Goal: Information Seeking & Learning: Learn about a topic

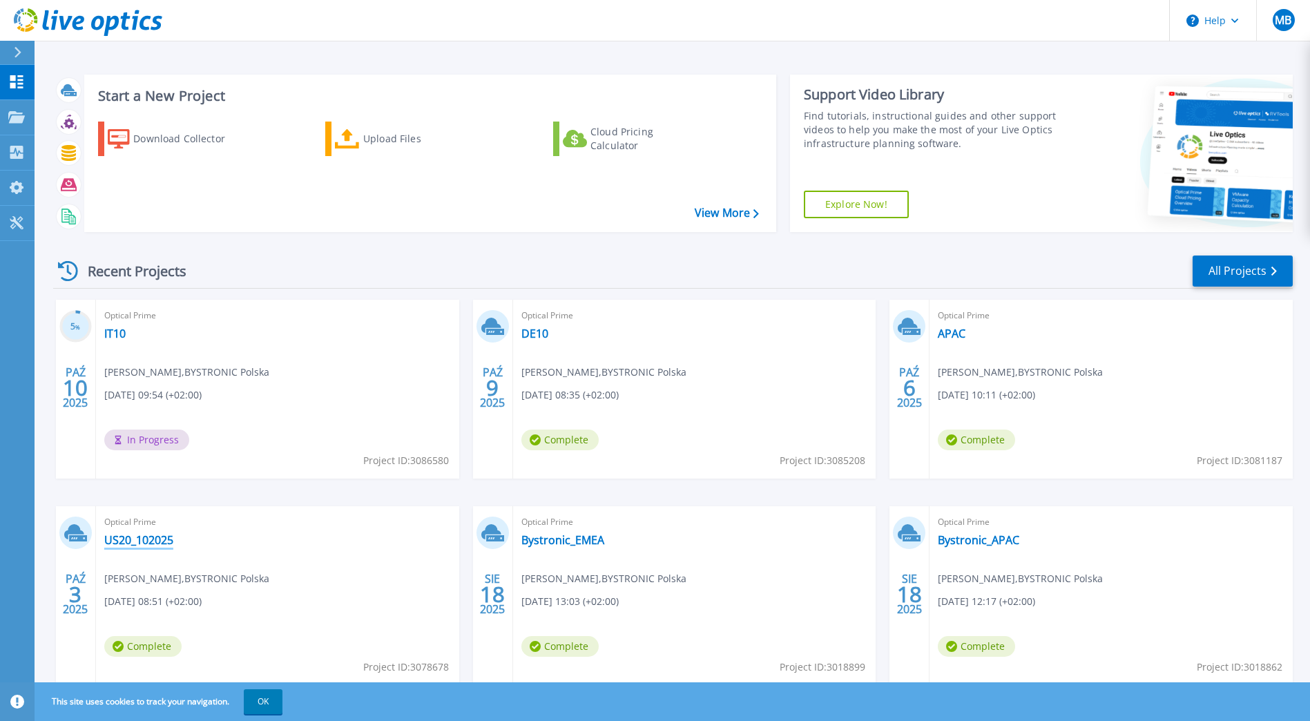
click at [135, 542] on link "US20_102025" at bounding box center [138, 540] width 69 height 14
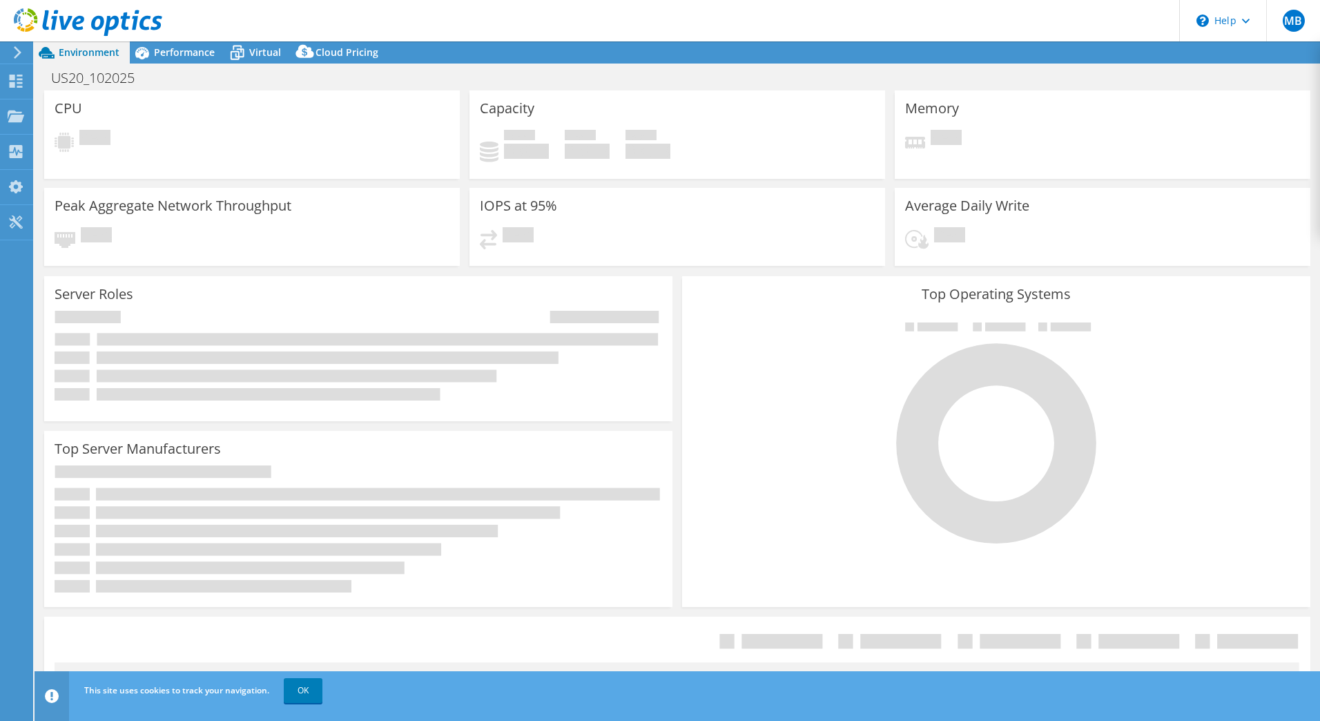
select select "USD"
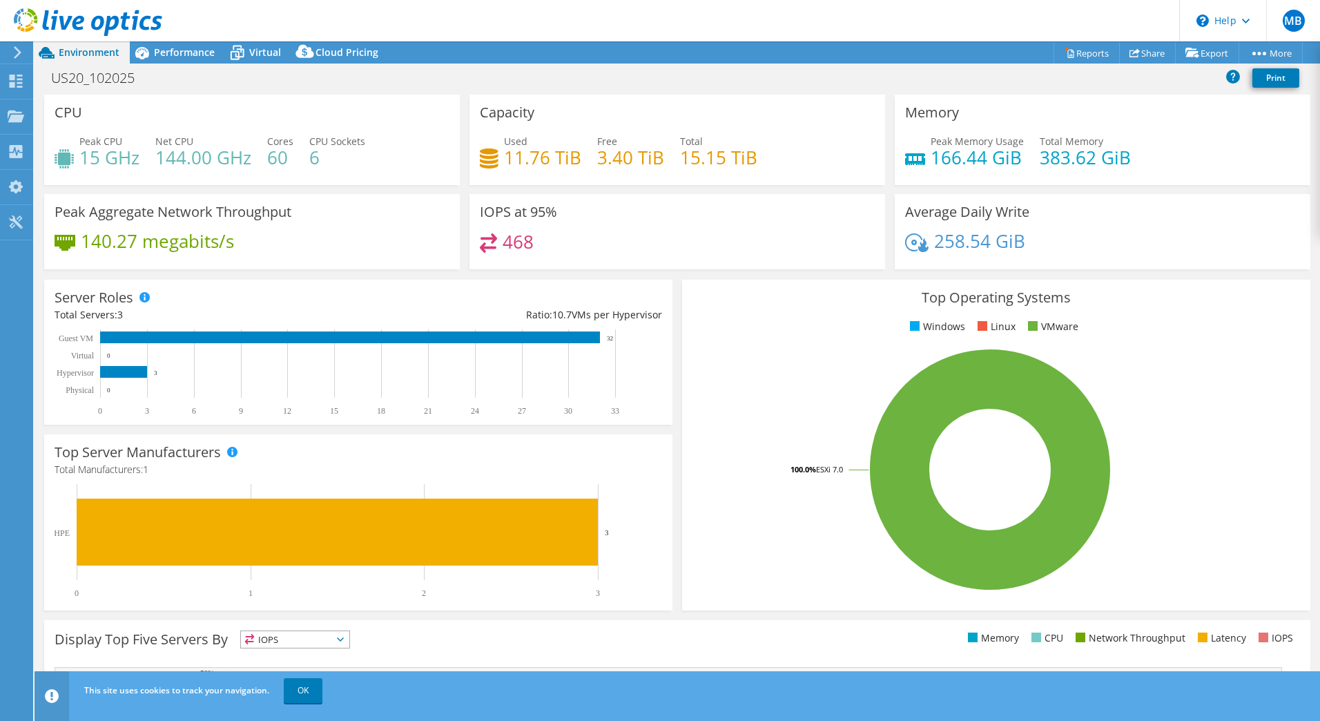
click at [880, 704] on div "This site uses cookies to track your navigation. OK" at bounding box center [703, 690] width 1244 height 39
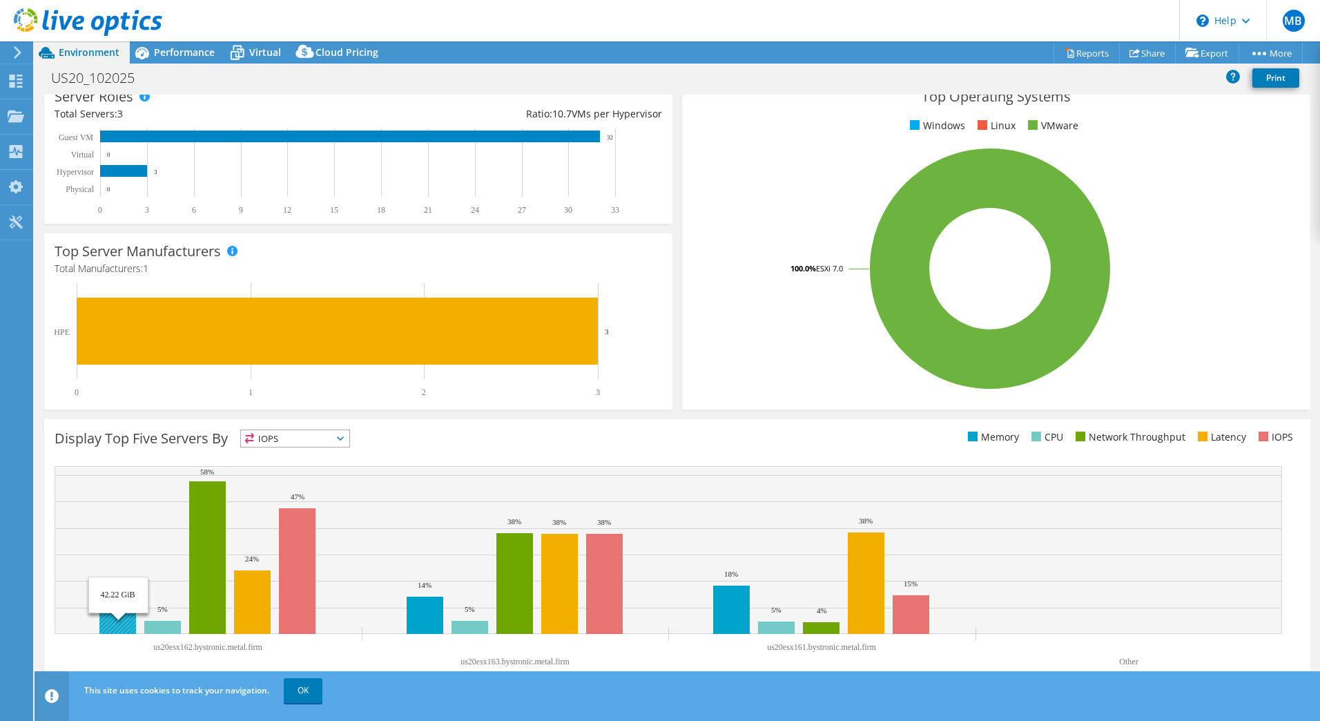
click at [115, 621] on rect at bounding box center [117, 619] width 37 height 29
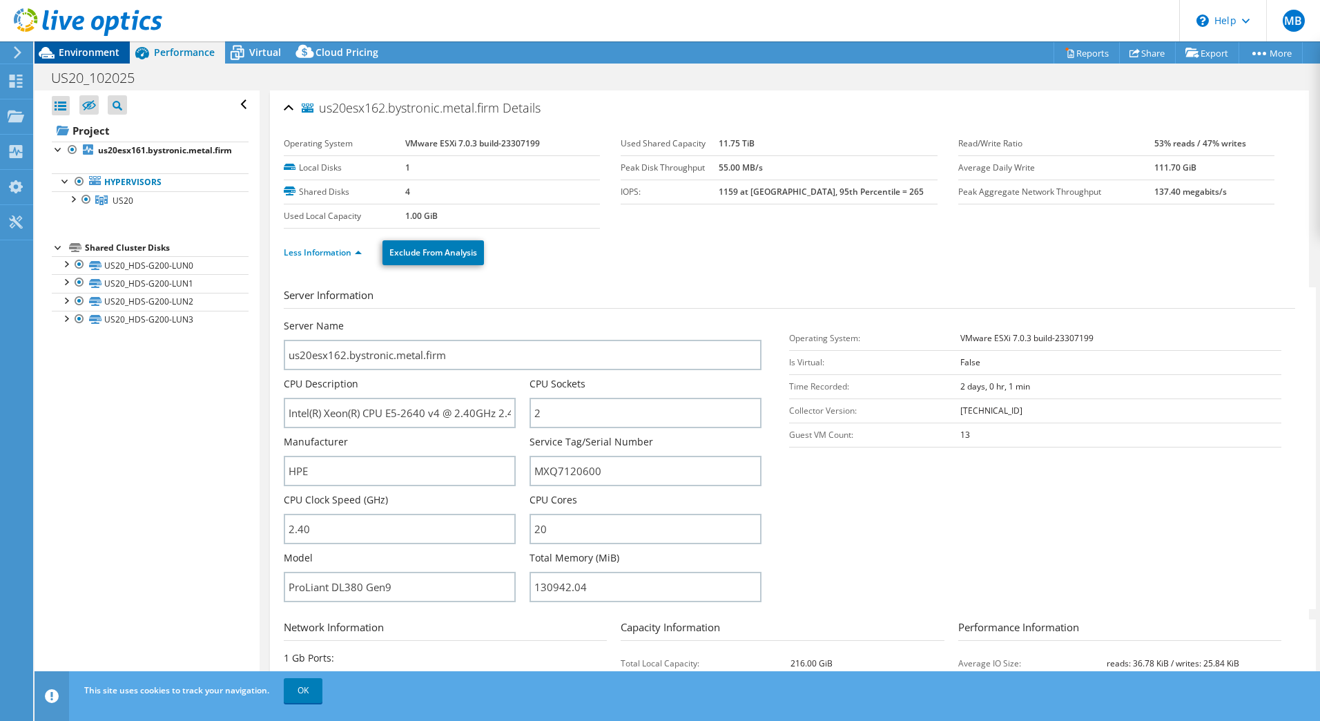
click at [106, 50] on span "Environment" at bounding box center [89, 52] width 61 height 13
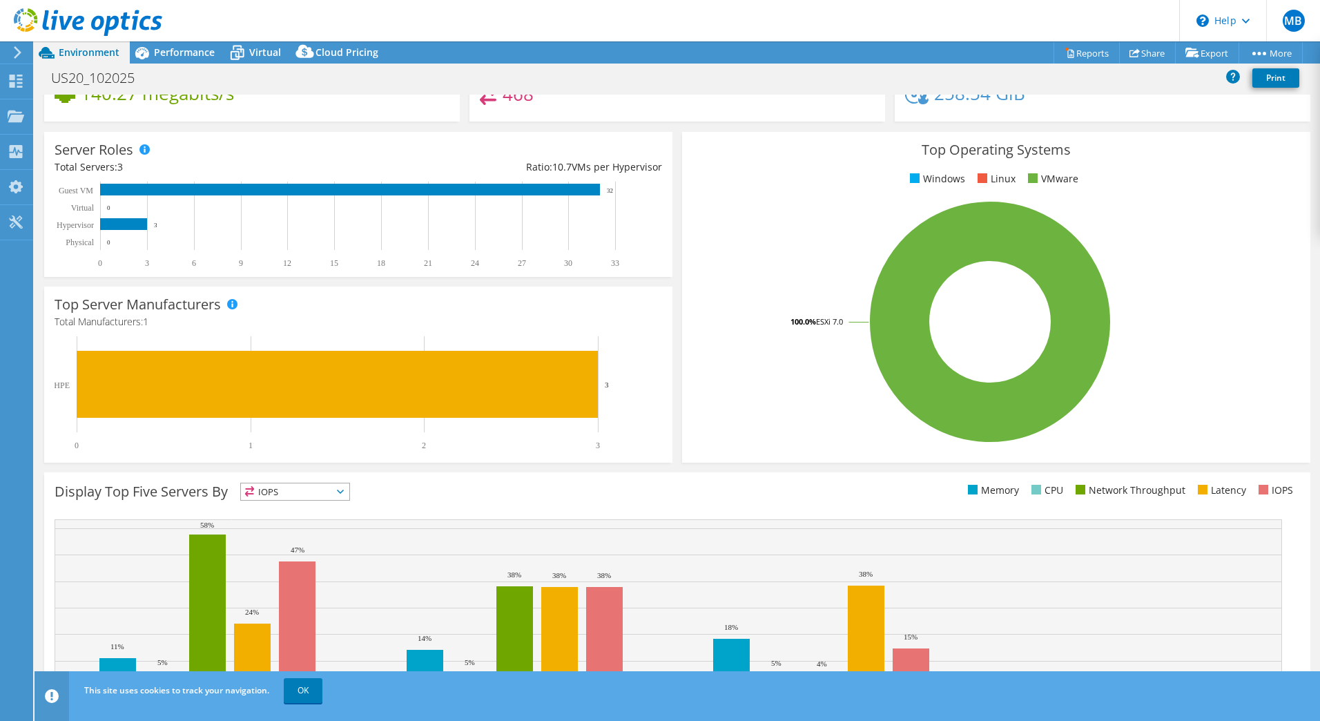
scroll to position [201, 0]
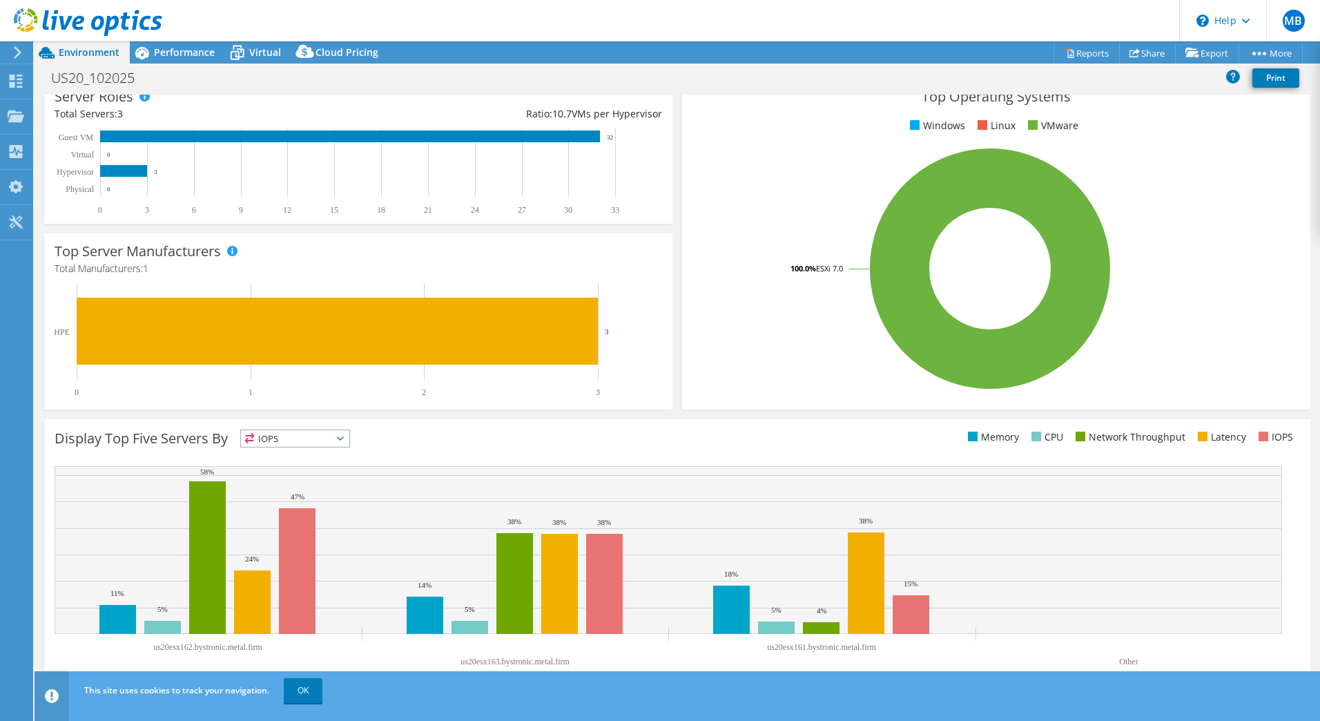
click at [344, 443] on span "IOPS" at bounding box center [295, 438] width 108 height 17
click at [334, 472] on li "Memory" at bounding box center [295, 475] width 108 height 19
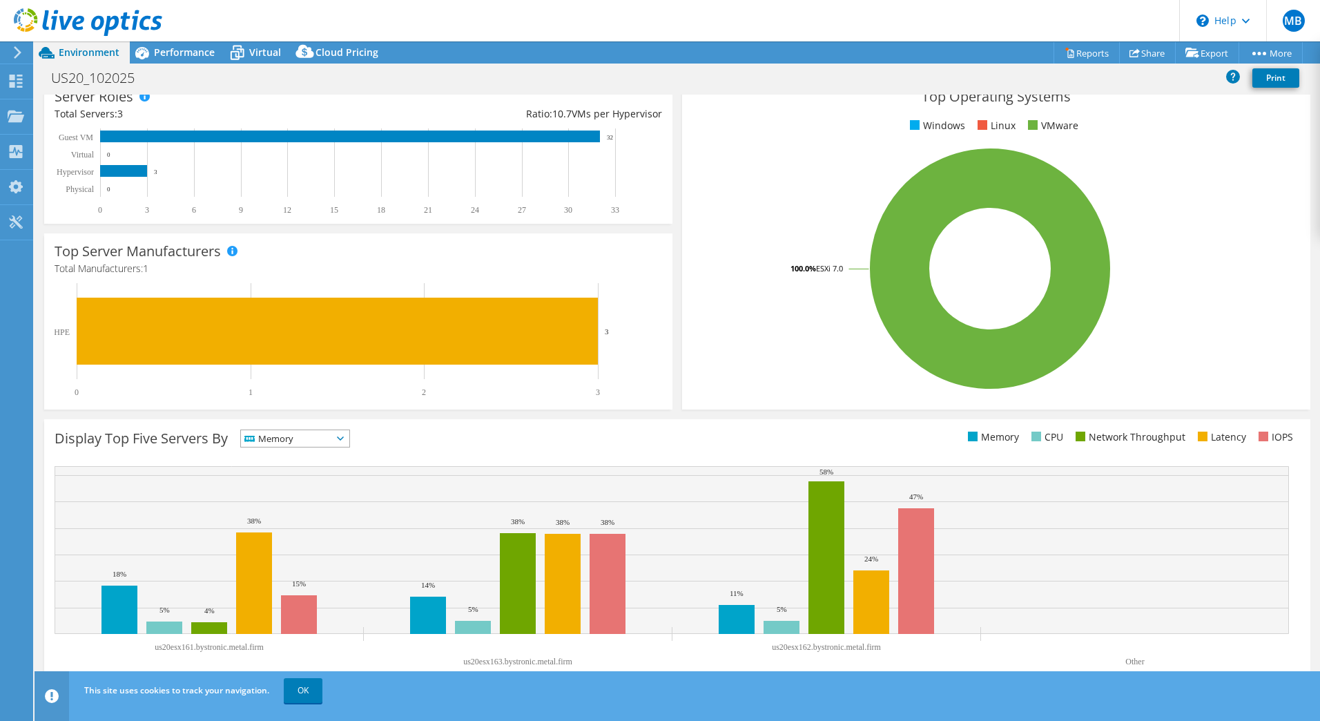
click at [332, 439] on span "Memory" at bounding box center [286, 438] width 91 height 17
click at [313, 492] on li "CPU" at bounding box center [295, 494] width 108 height 19
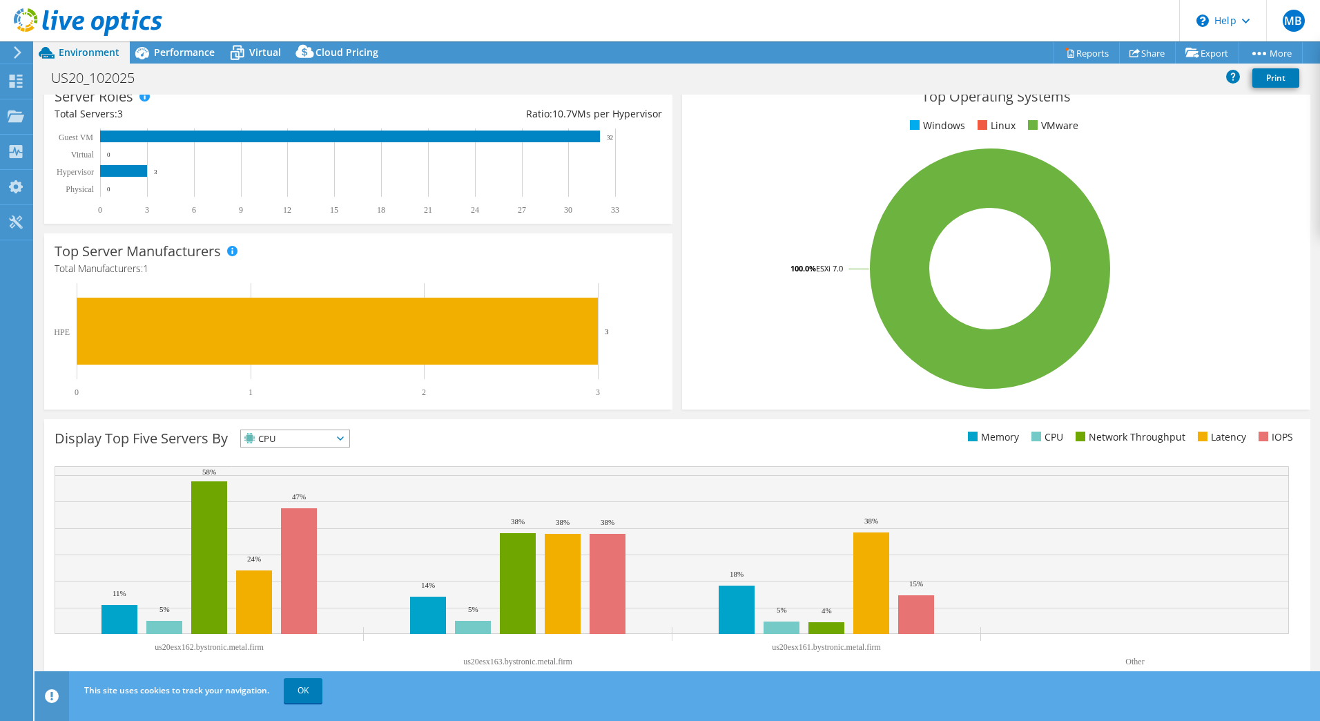
click at [332, 430] on span "CPU" at bounding box center [286, 438] width 91 height 17
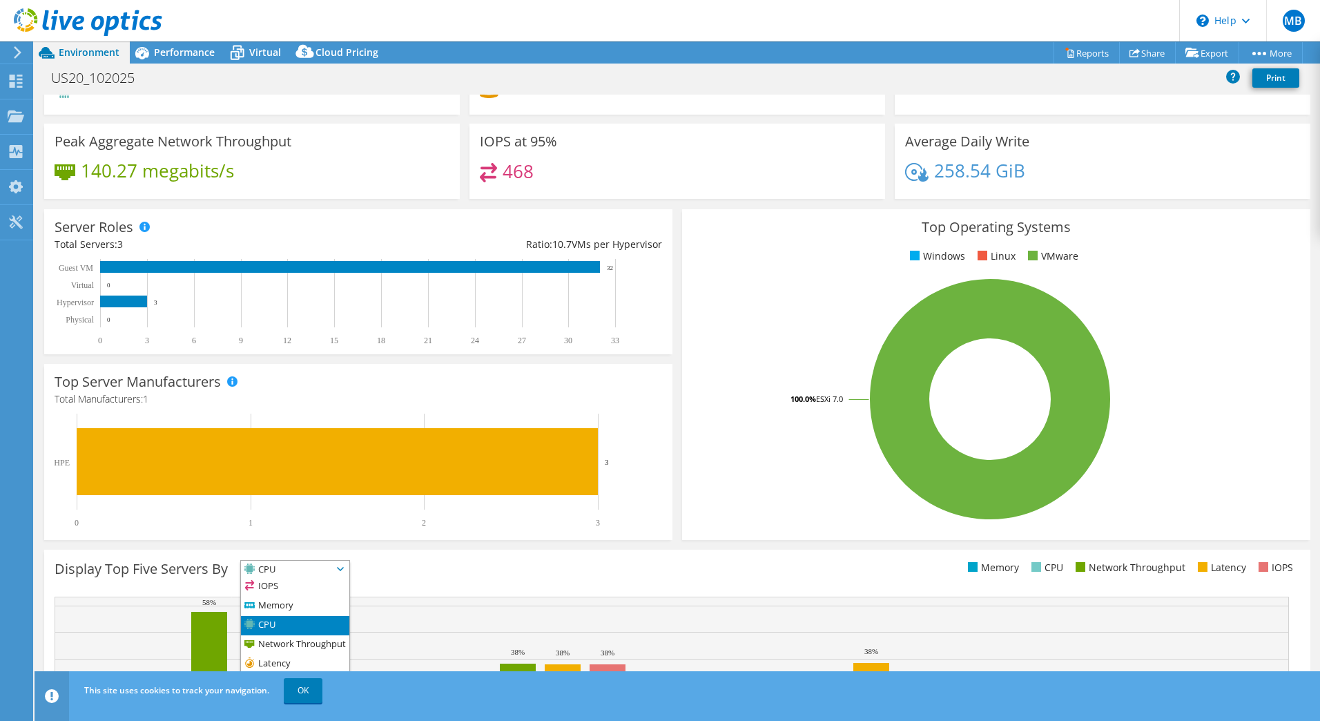
scroll to position [0, 0]
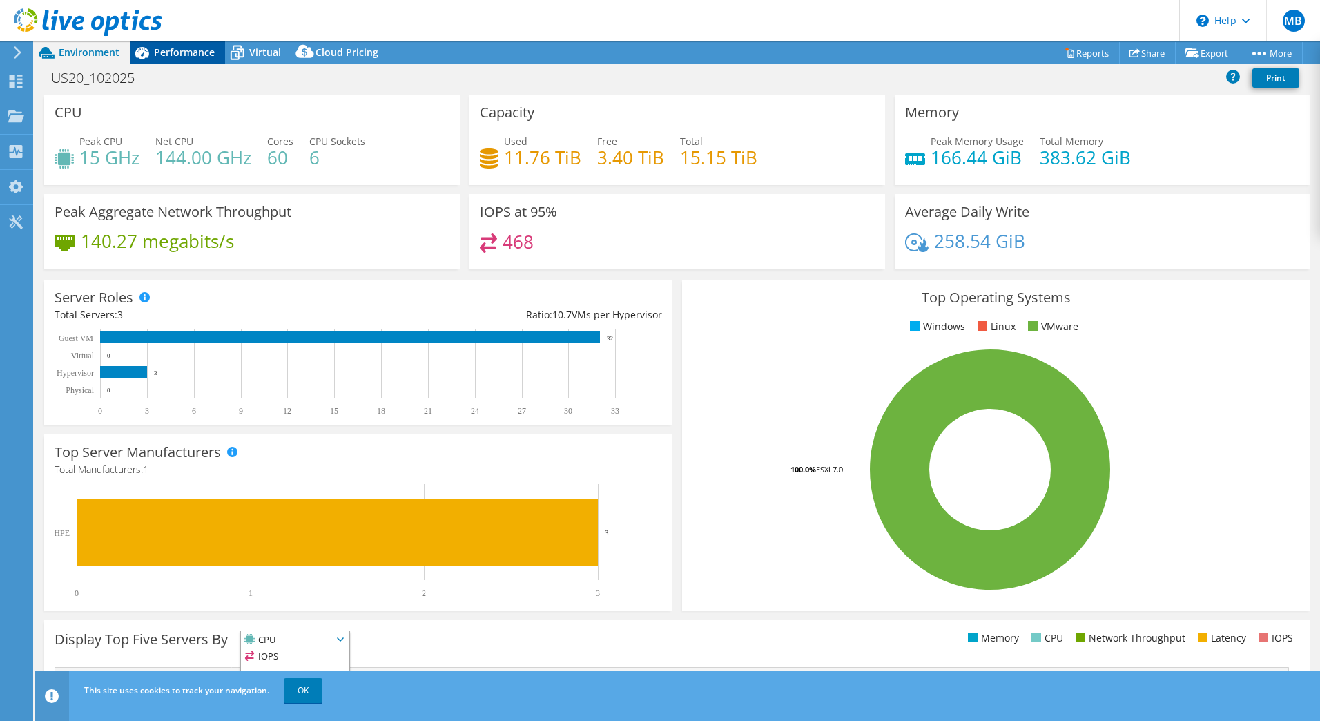
click at [182, 54] on span "Performance" at bounding box center [184, 52] width 61 height 13
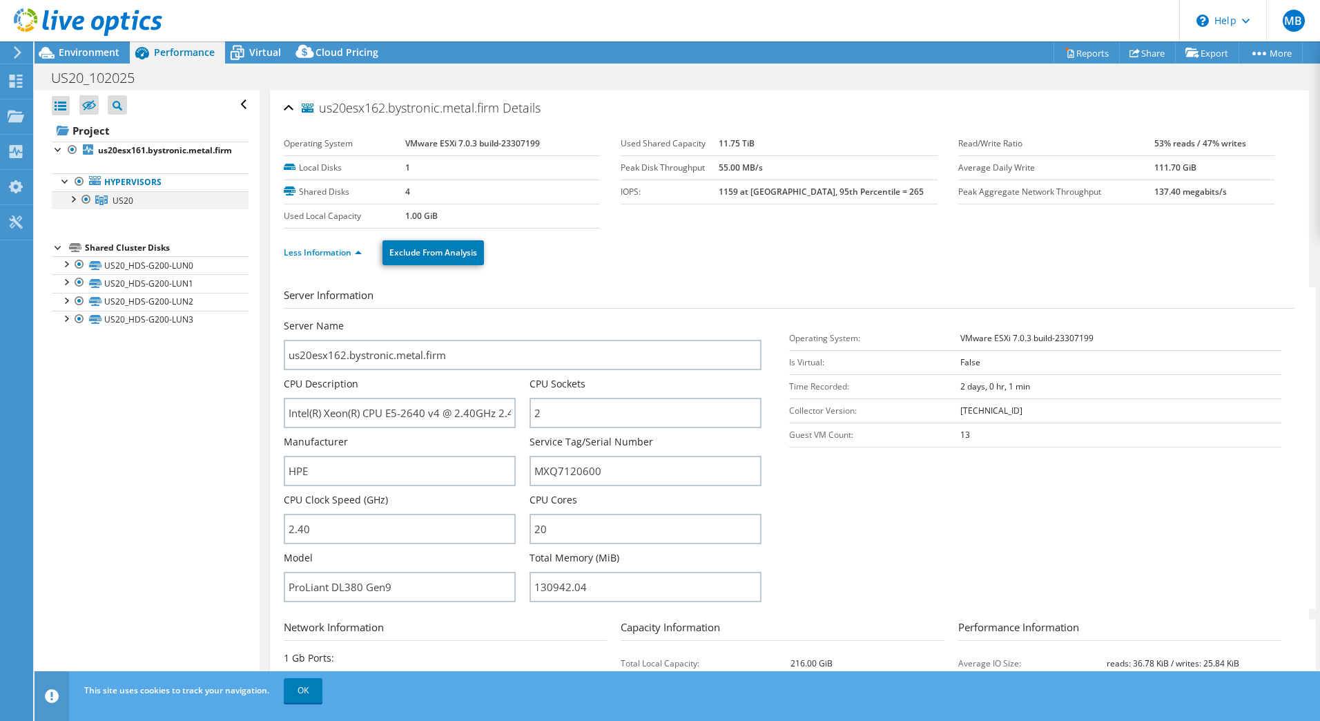
click at [73, 196] on div at bounding box center [73, 198] width 14 height 14
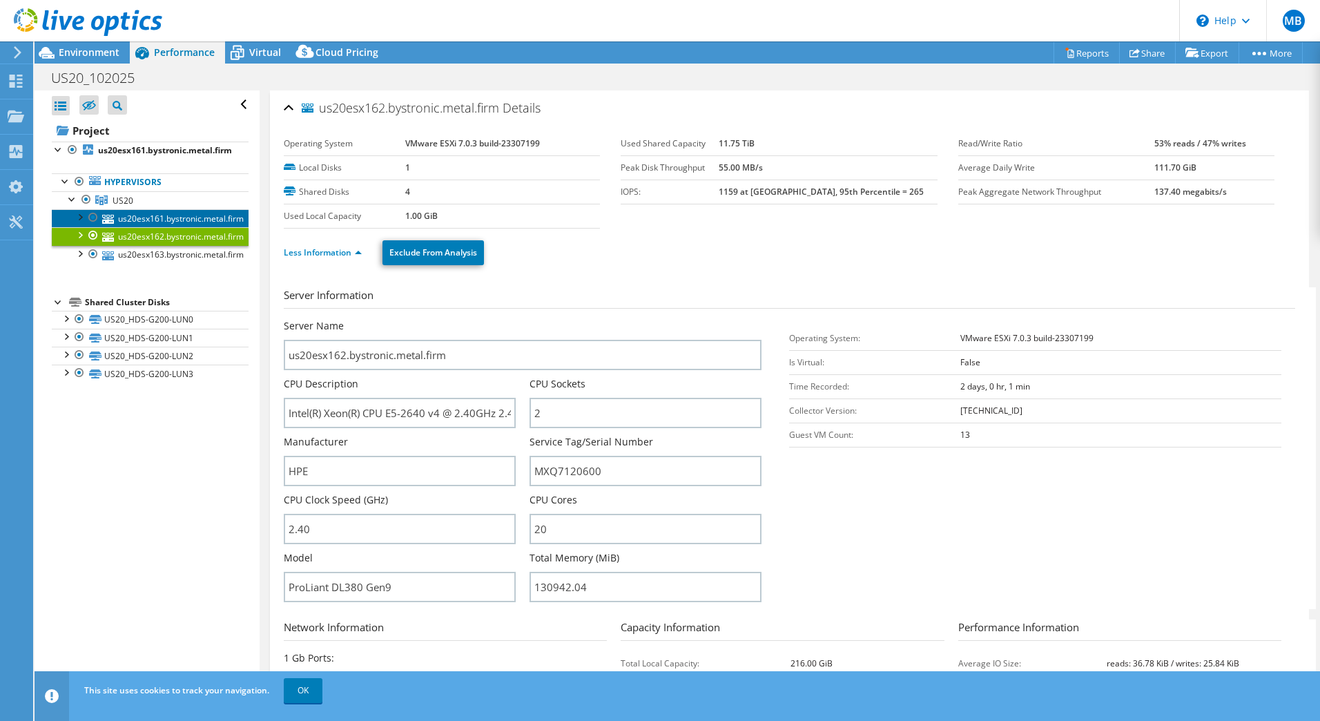
click at [202, 217] on link "us20esx161.bystronic.metal.firm" at bounding box center [150, 218] width 197 height 18
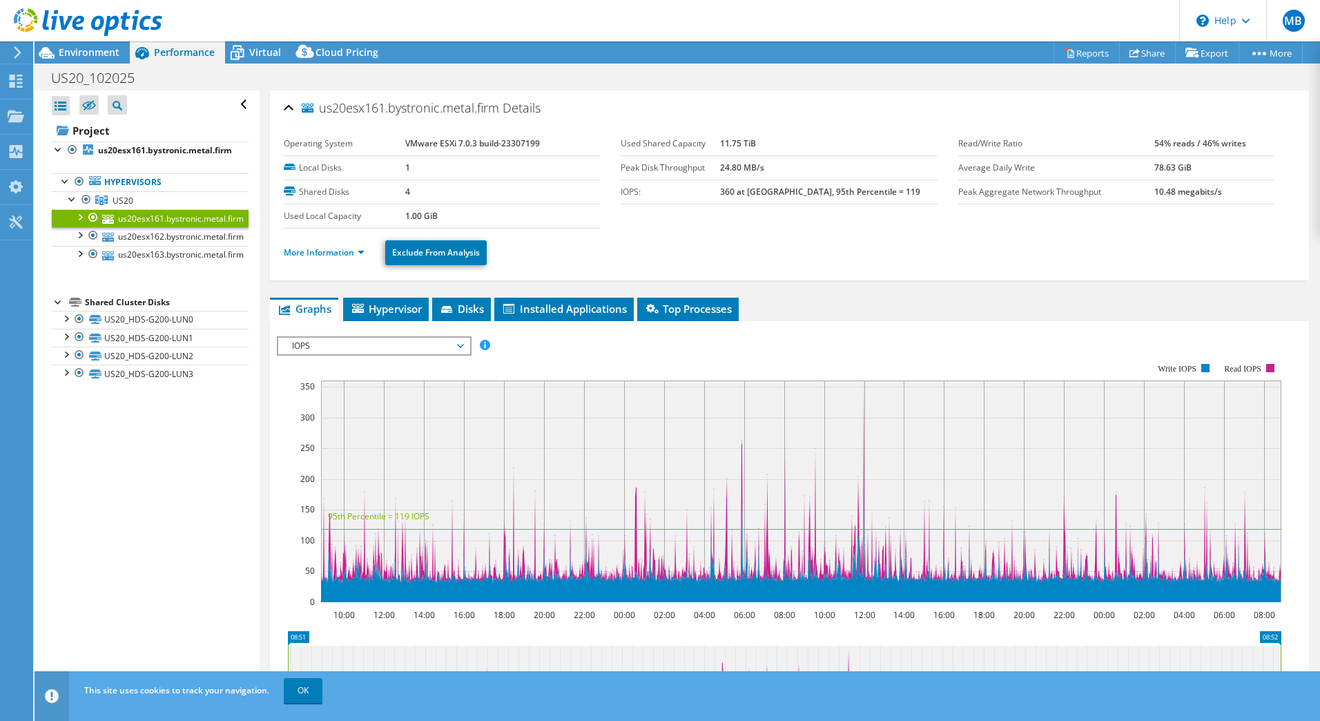
click at [75, 217] on div at bounding box center [80, 216] width 14 height 14
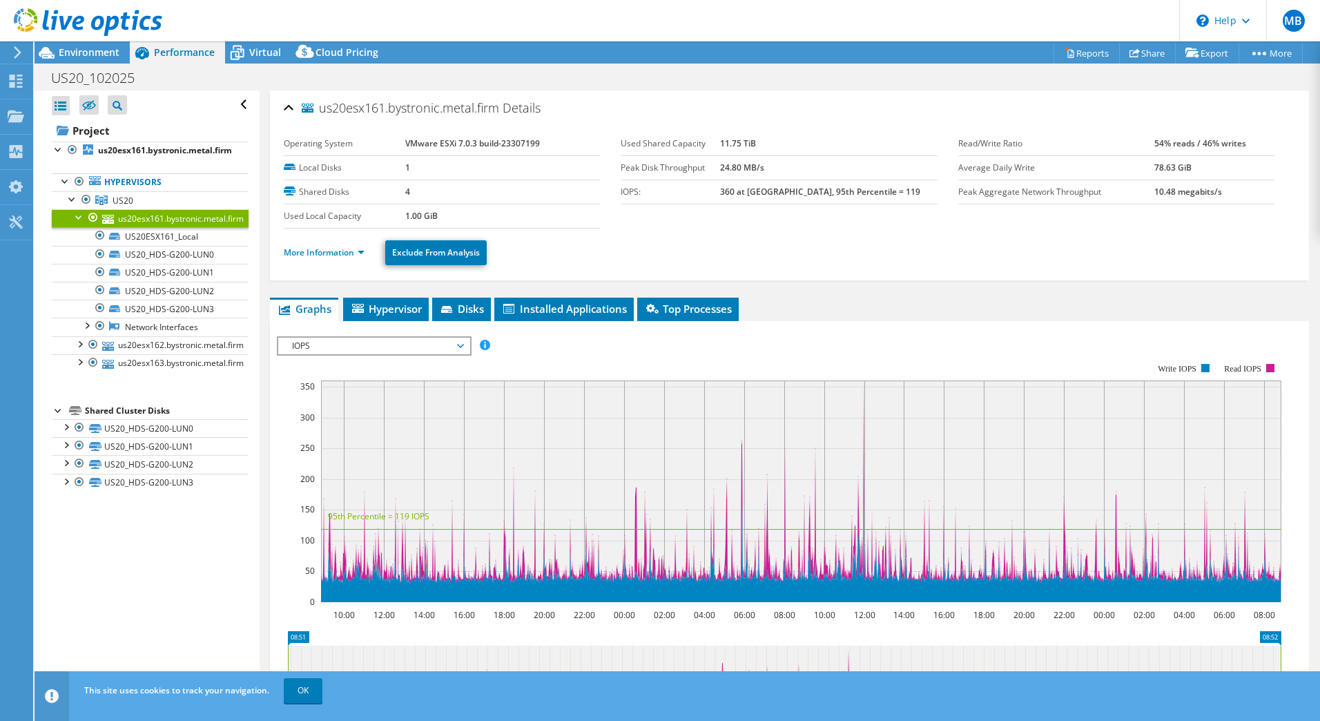
click at [75, 217] on div at bounding box center [80, 216] width 14 height 14
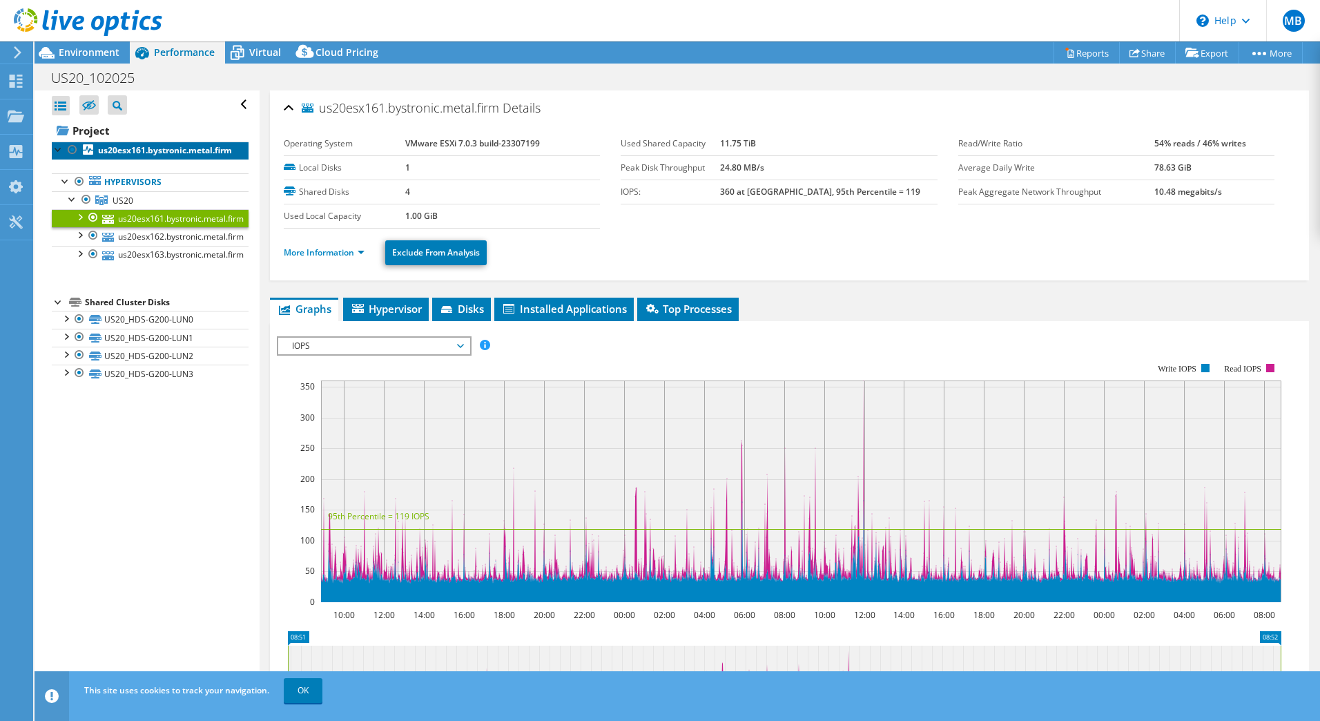
click at [151, 146] on b "us20esx161.bystronic.metal.firm" at bounding box center [165, 150] width 134 height 12
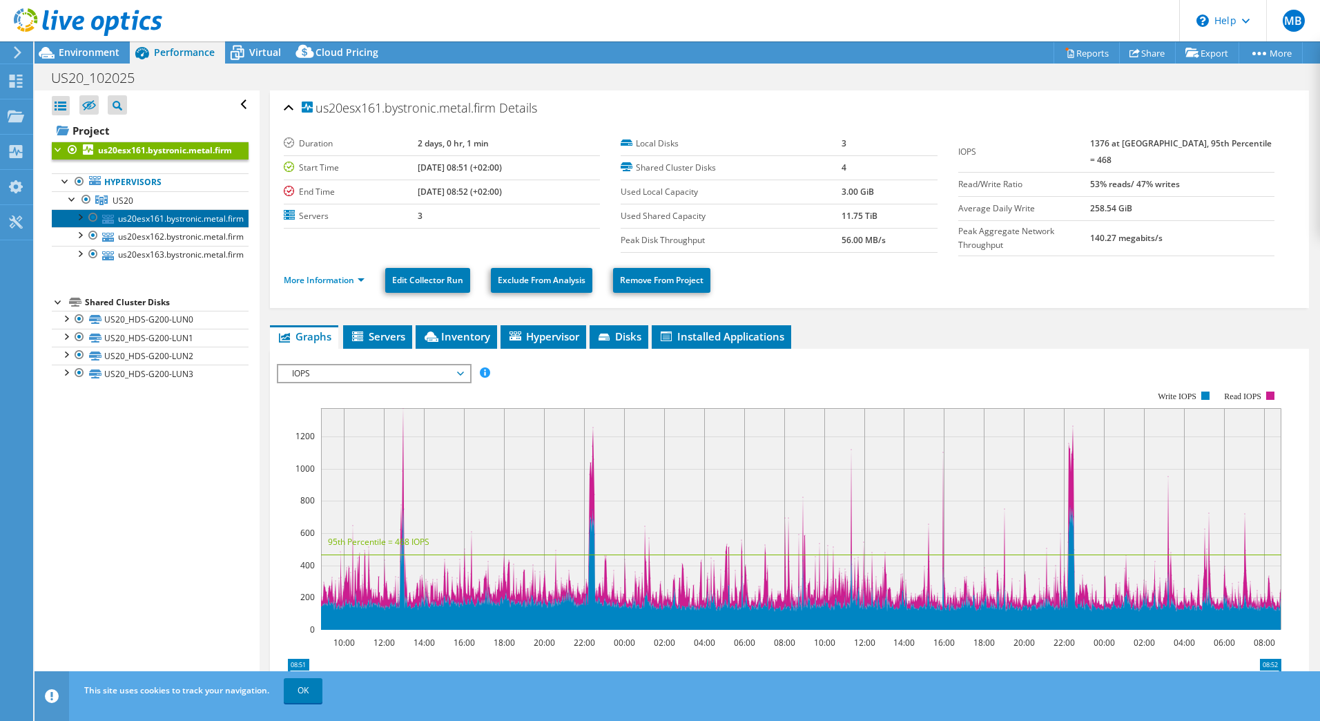
click at [160, 220] on link "us20esx161.bystronic.metal.firm" at bounding box center [150, 218] width 197 height 18
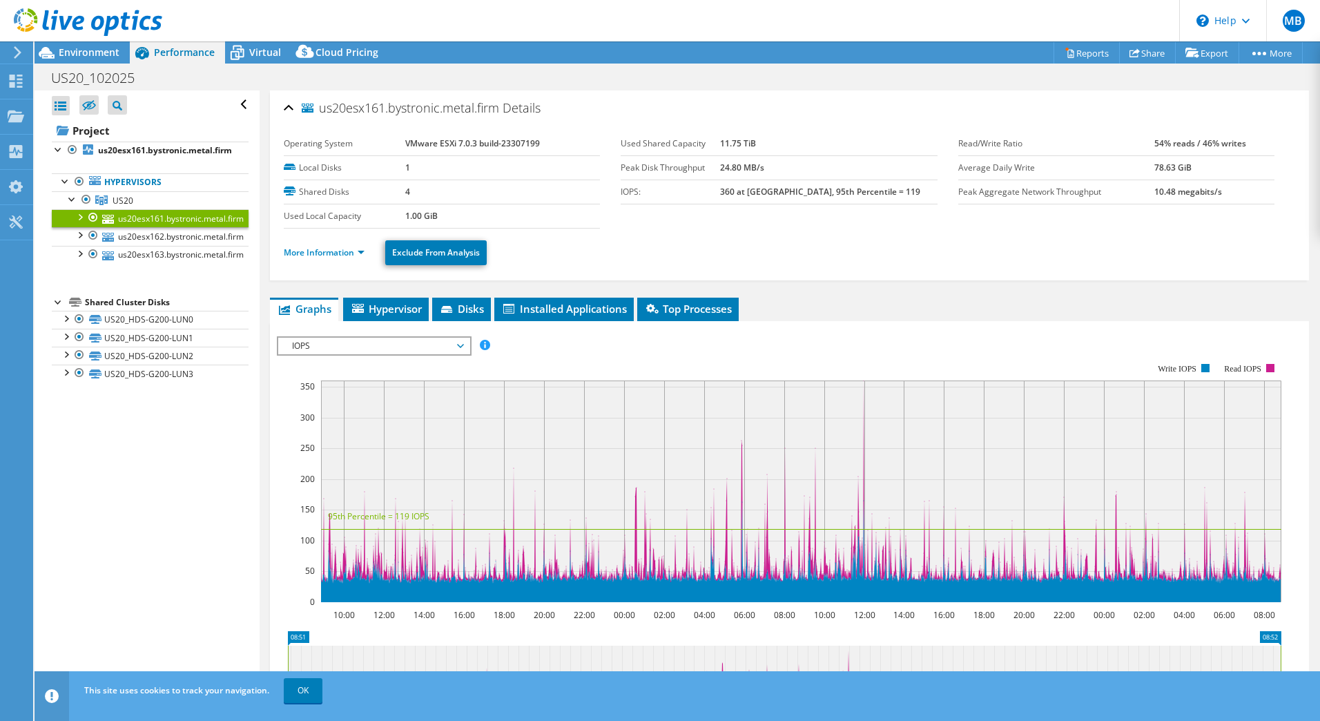
click at [456, 343] on span "IOPS" at bounding box center [373, 346] width 177 height 17
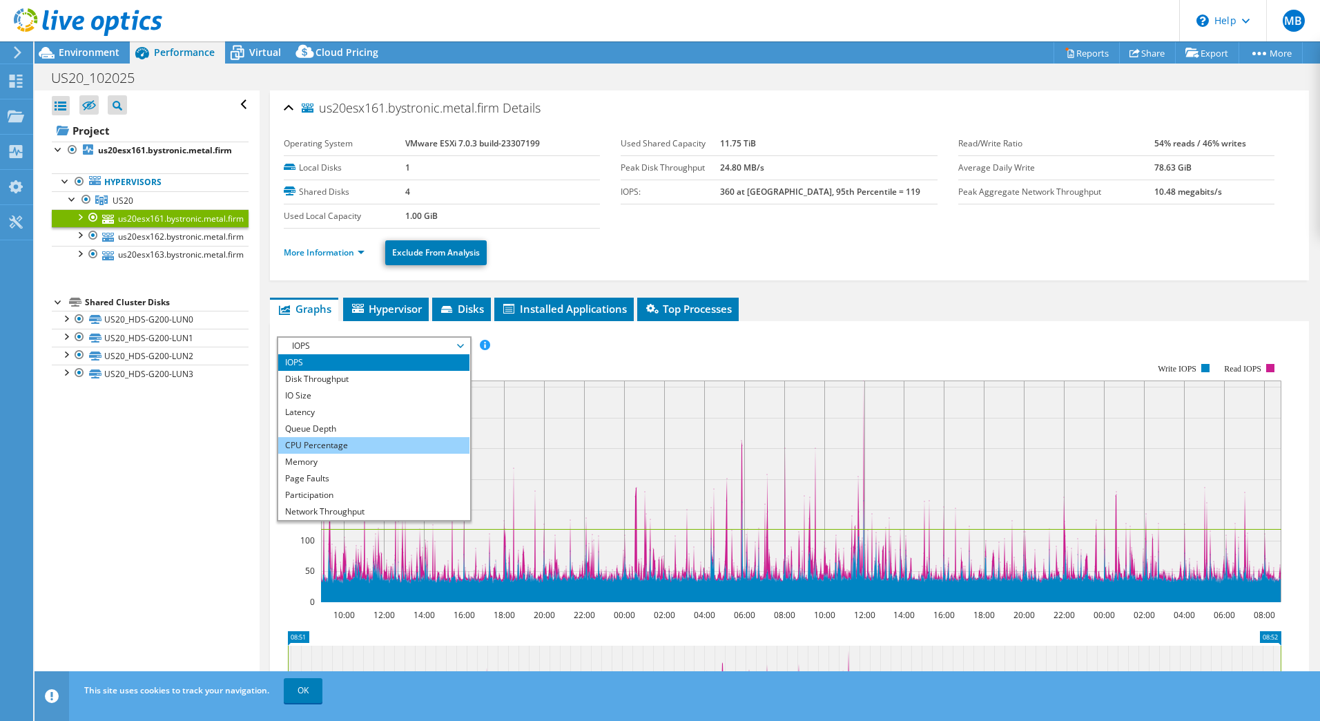
click at [347, 438] on li "CPU Percentage" at bounding box center [373, 445] width 191 height 17
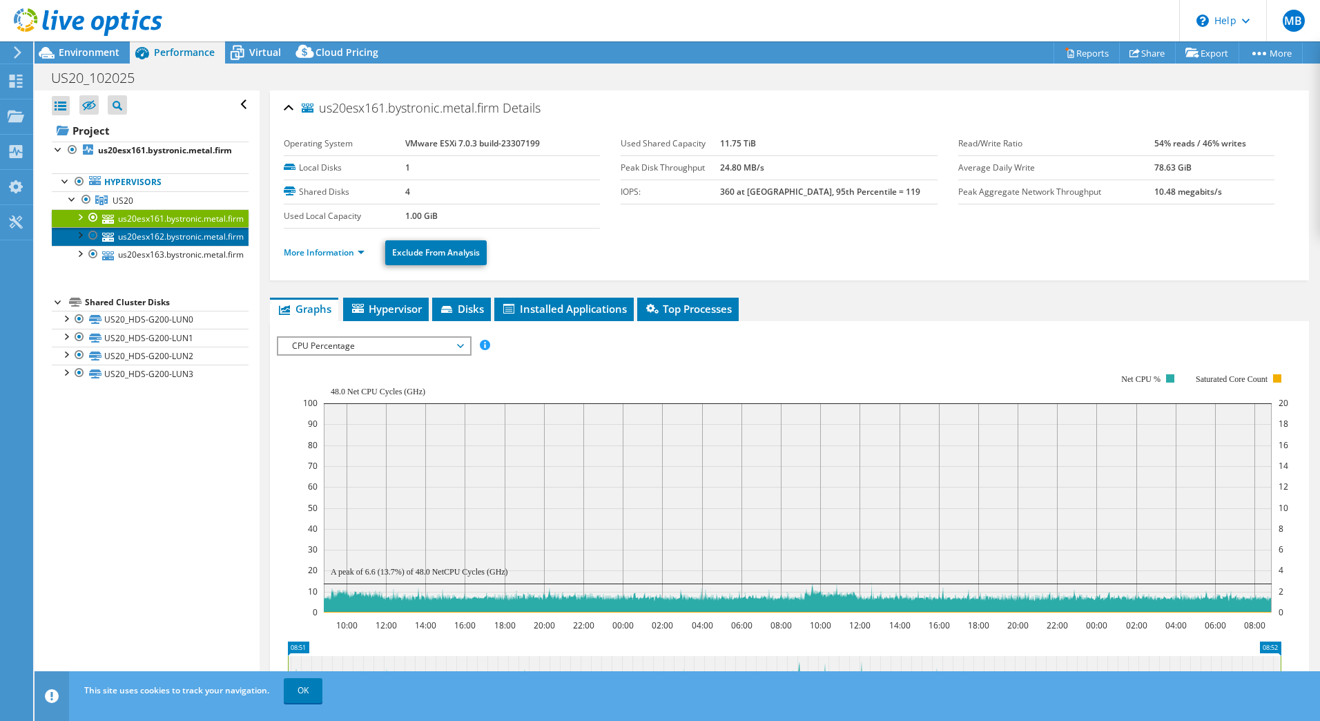
click at [182, 239] on link "us20esx162.bystronic.metal.firm" at bounding box center [150, 236] width 197 height 18
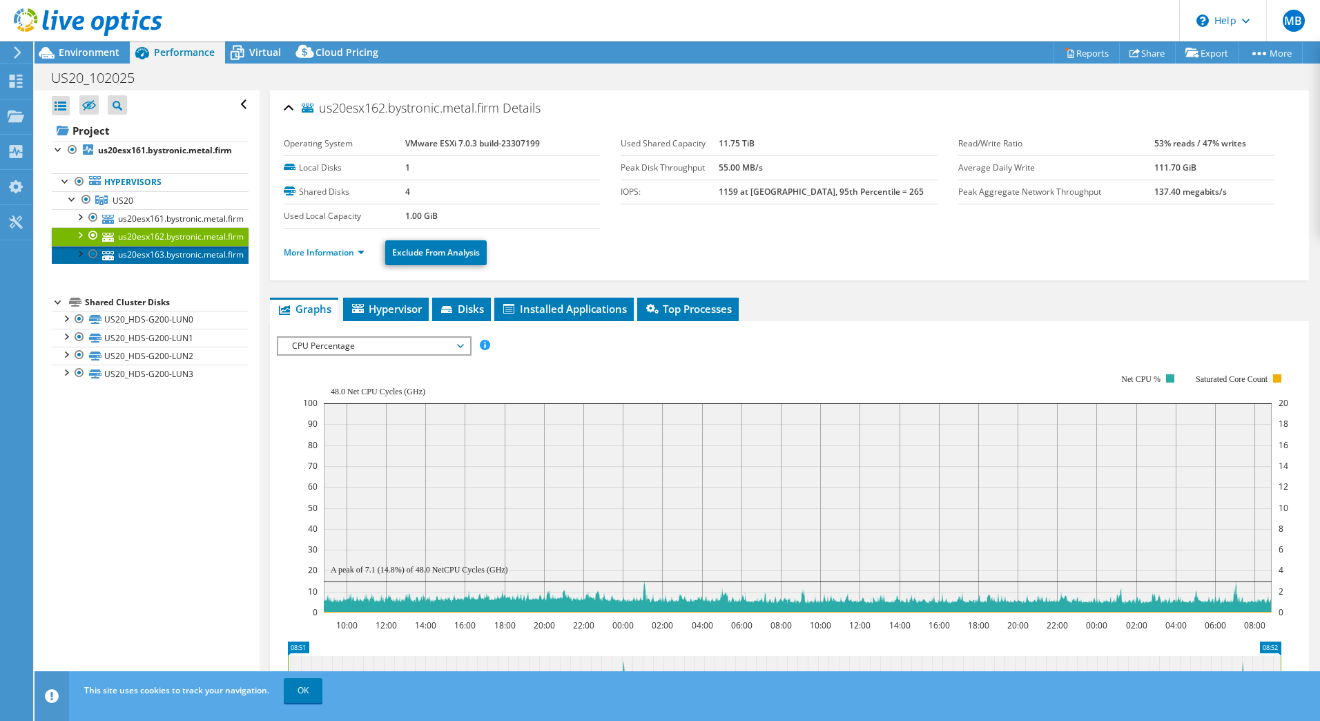
click at [181, 253] on link "us20esx163.bystronic.metal.firm" at bounding box center [150, 255] width 197 height 18
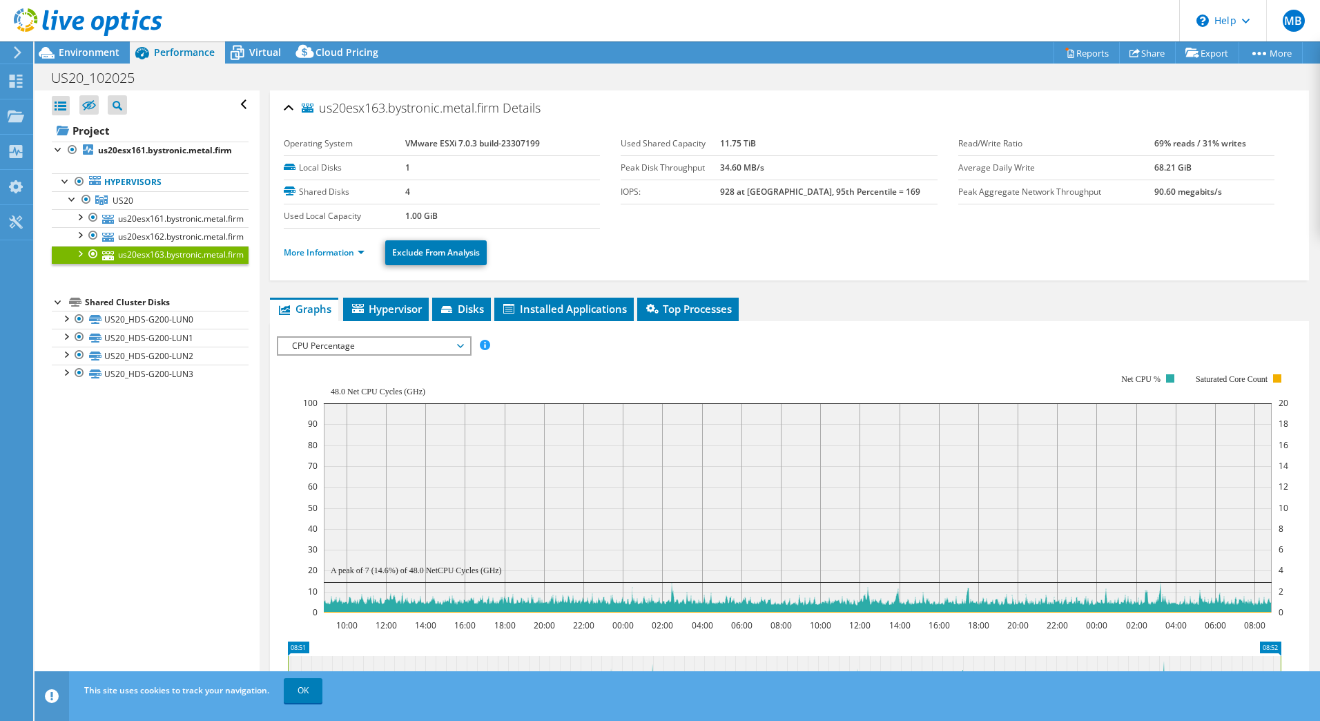
click at [438, 342] on span "CPU Percentage" at bounding box center [373, 346] width 177 height 17
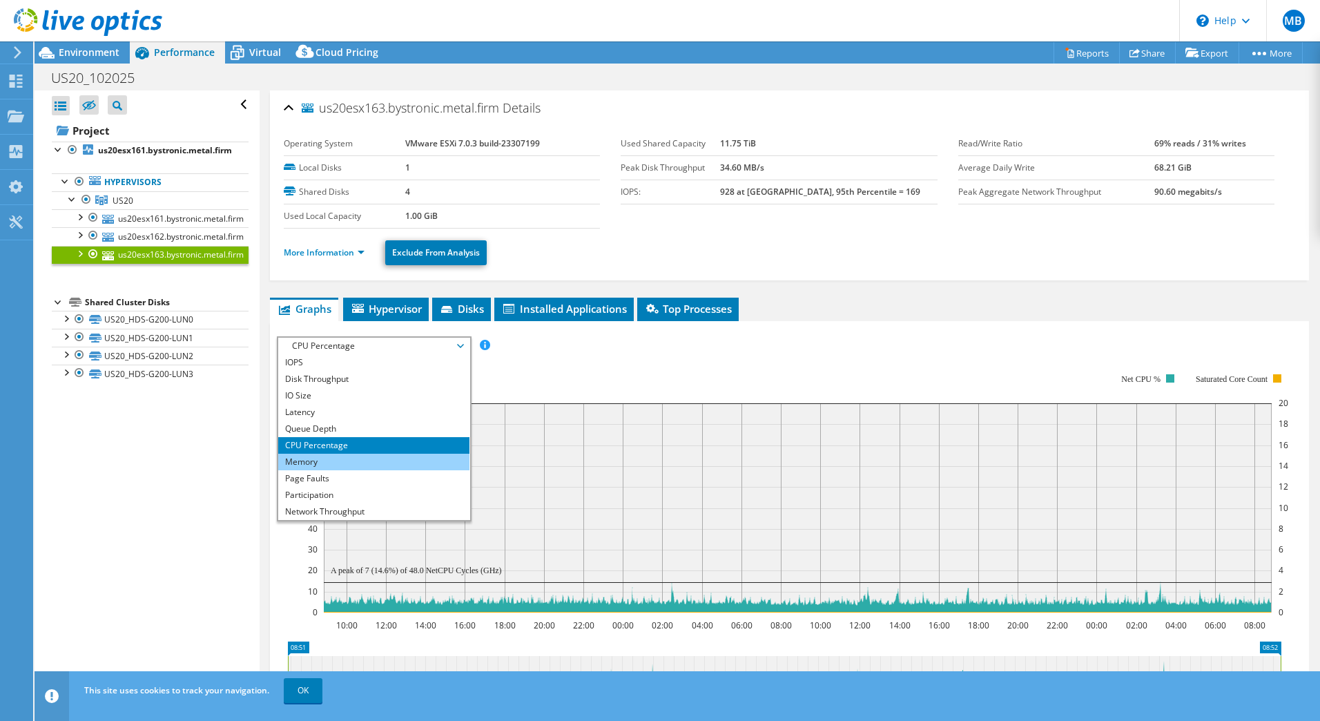
click at [331, 462] on li "Memory" at bounding box center [373, 462] width 191 height 17
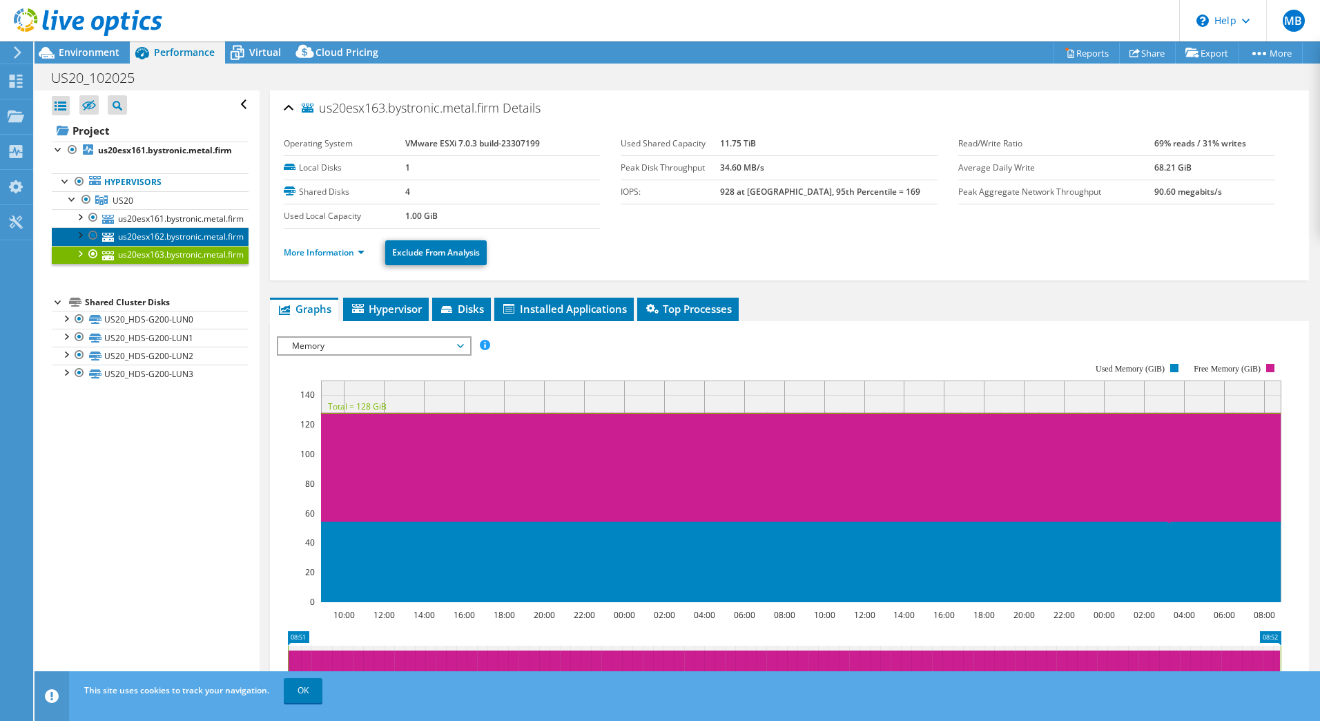
click at [152, 233] on link "us20esx162.bystronic.metal.firm" at bounding box center [150, 236] width 197 height 18
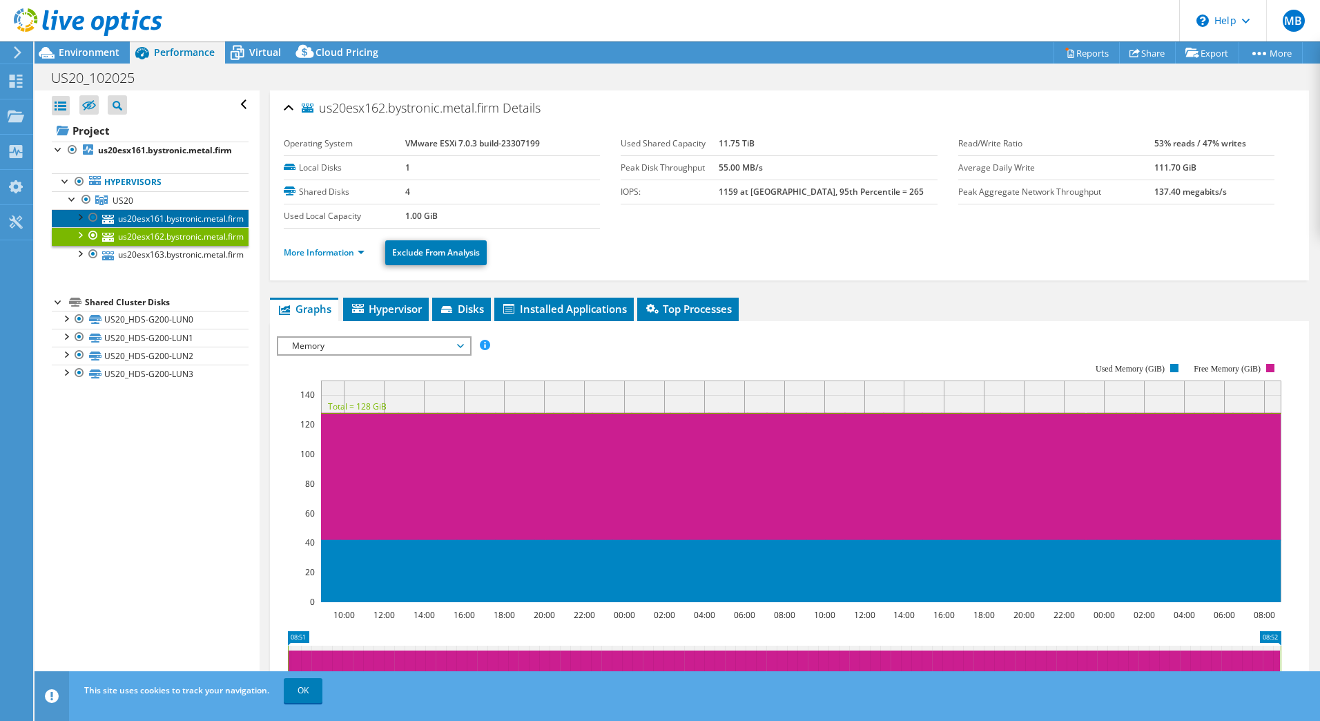
click at [171, 220] on link "us20esx161.bystronic.metal.firm" at bounding box center [150, 218] width 197 height 18
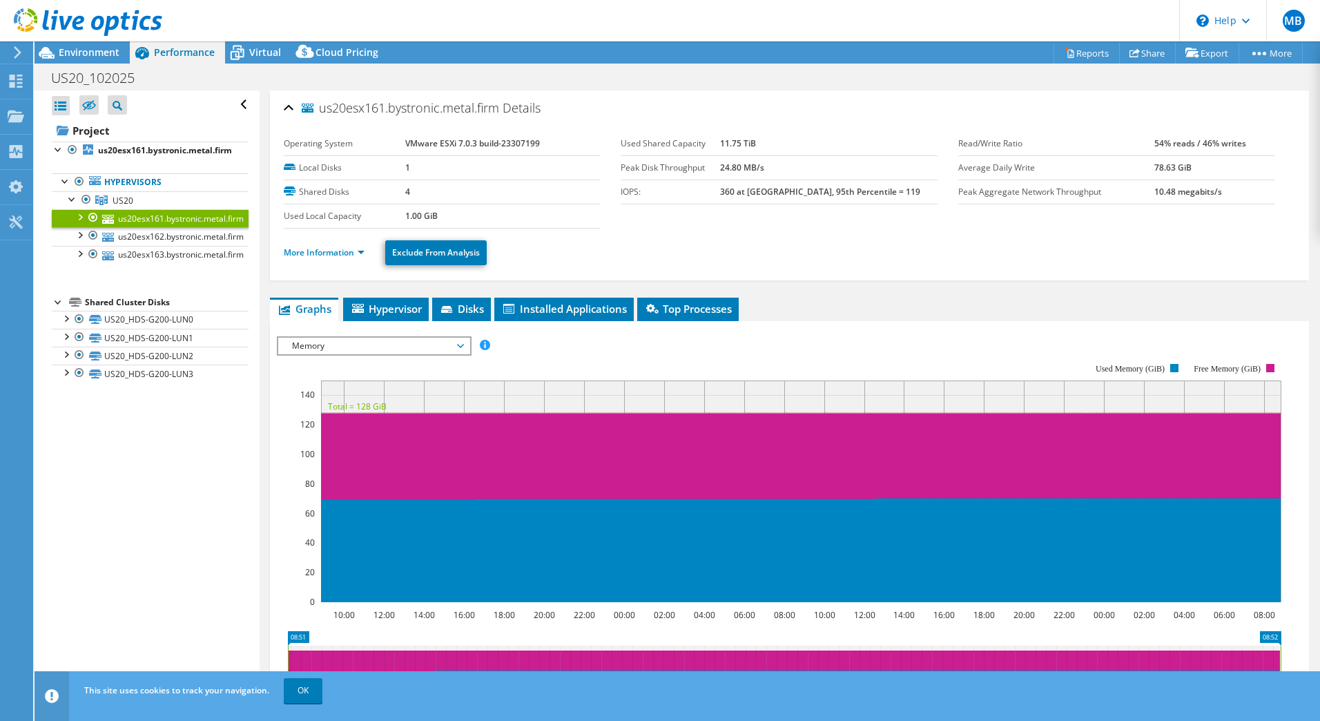
click at [462, 348] on span "Memory" at bounding box center [373, 346] width 177 height 17
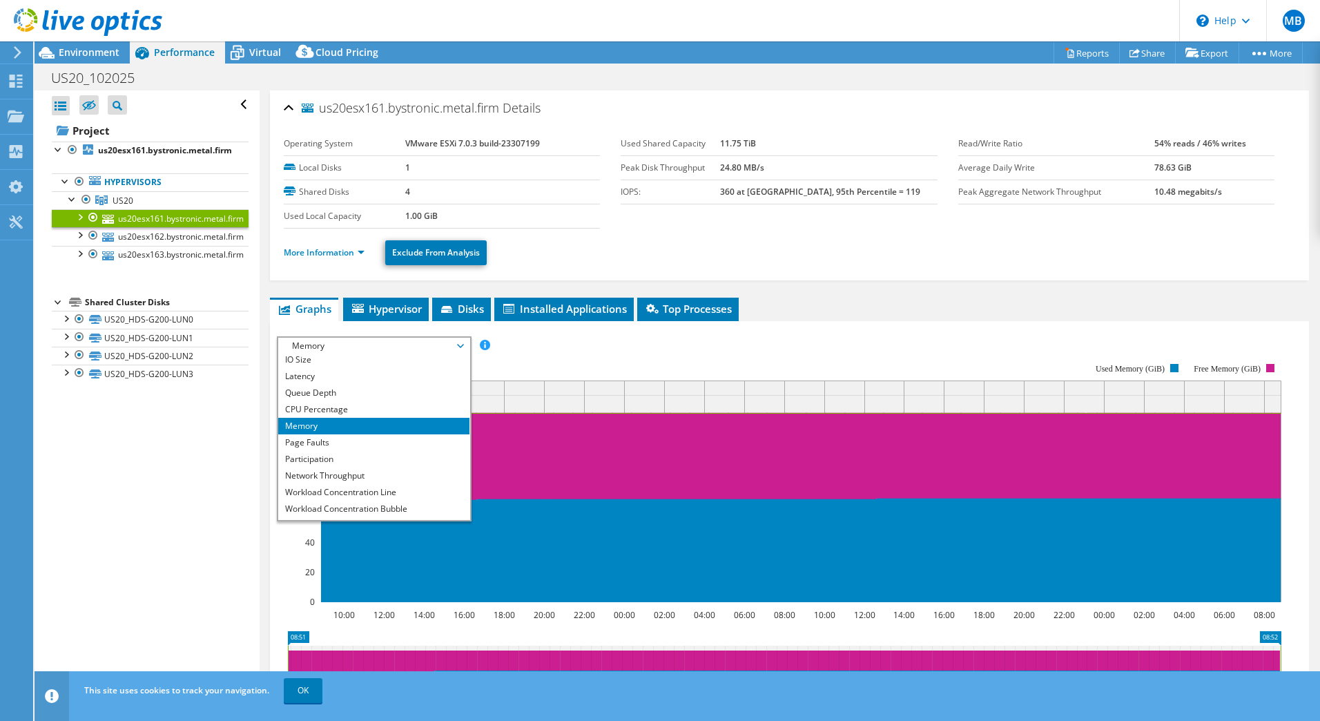
scroll to position [50, 0]
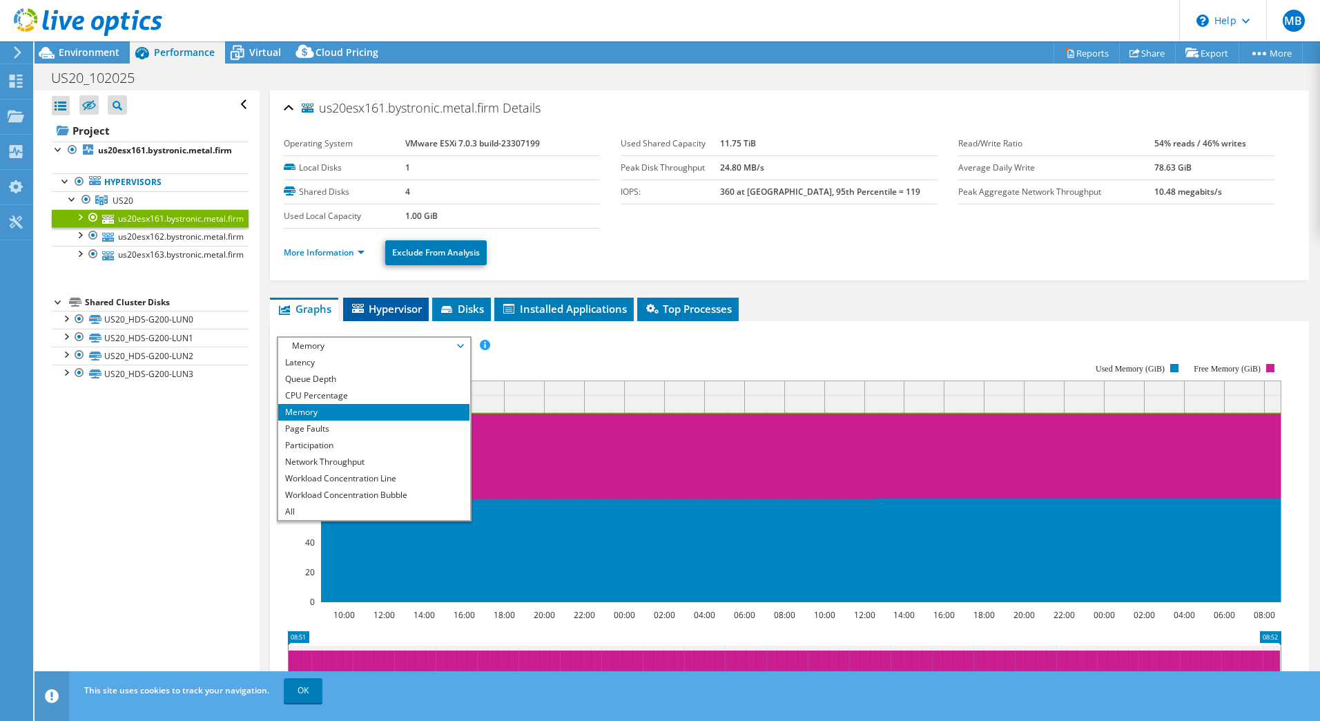
click at [384, 305] on span "Hypervisor" at bounding box center [386, 309] width 72 height 14
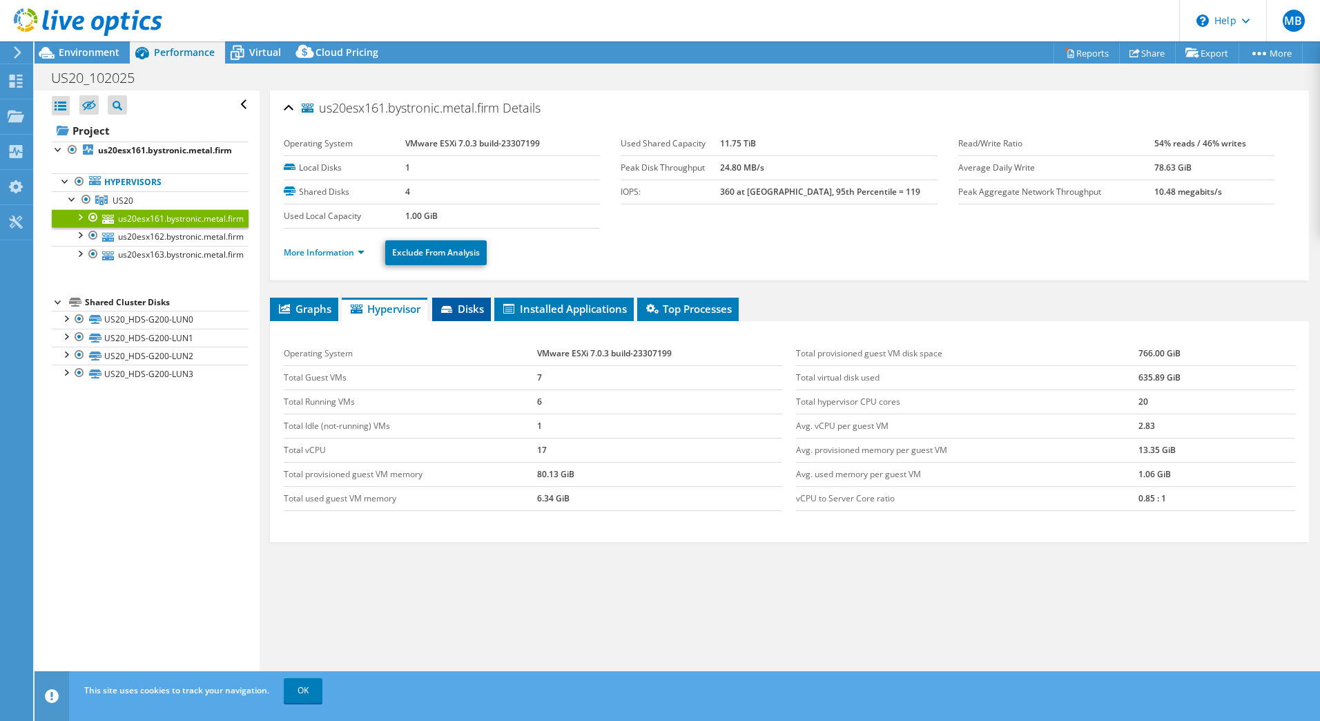
click at [467, 310] on span "Disks" at bounding box center [461, 309] width 45 height 14
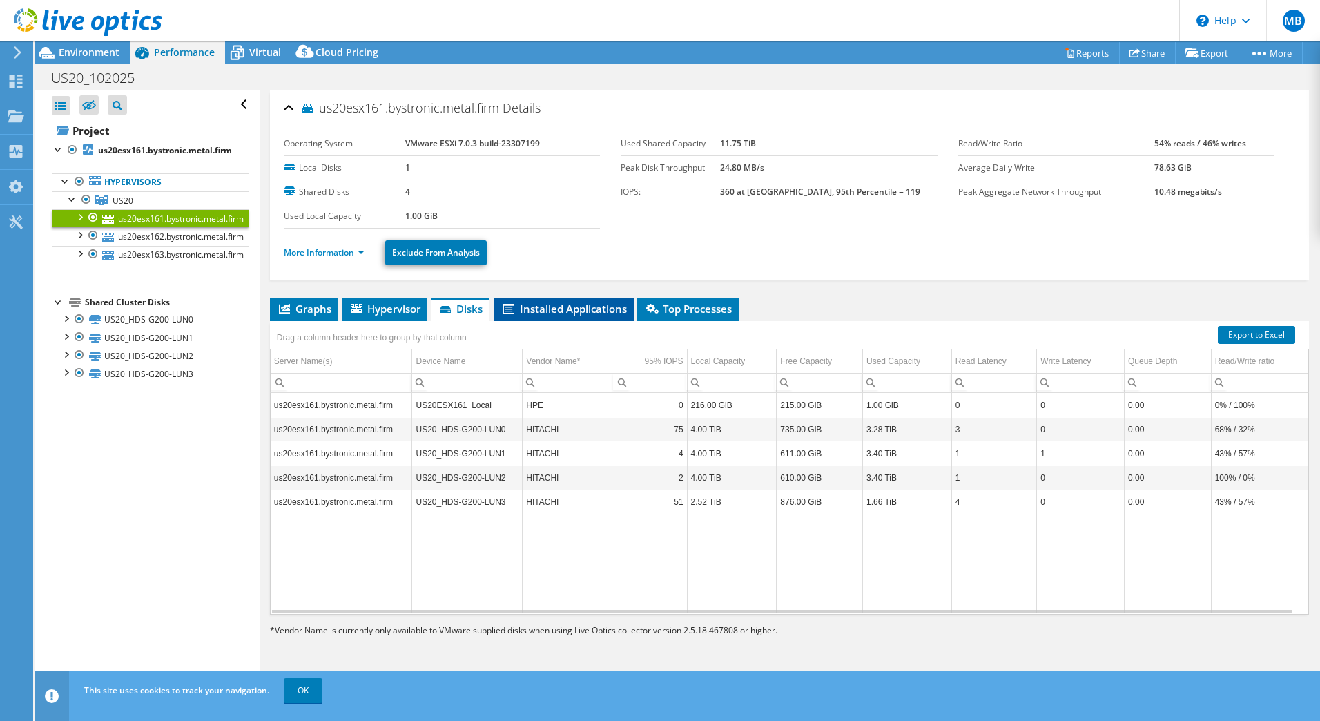
click at [572, 312] on span "Installed Applications" at bounding box center [564, 309] width 126 height 14
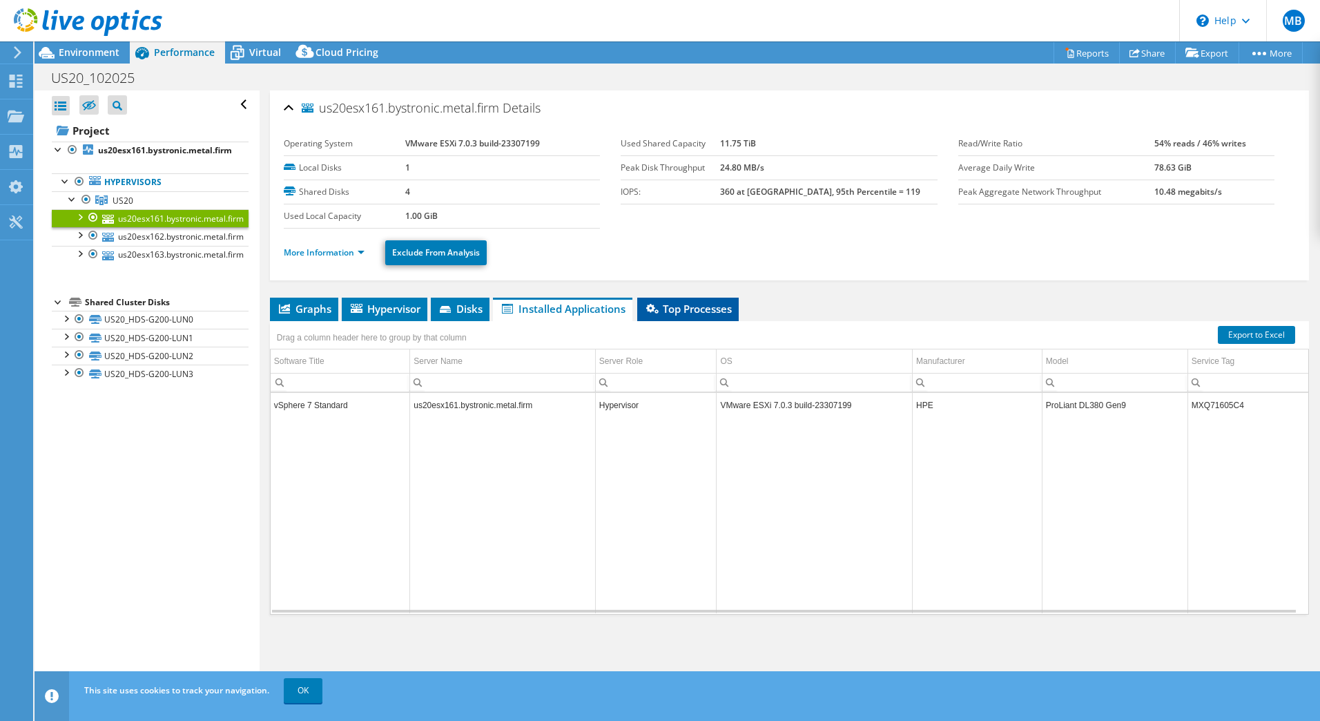
click at [726, 313] on span "Top Processes" at bounding box center [688, 309] width 88 height 14
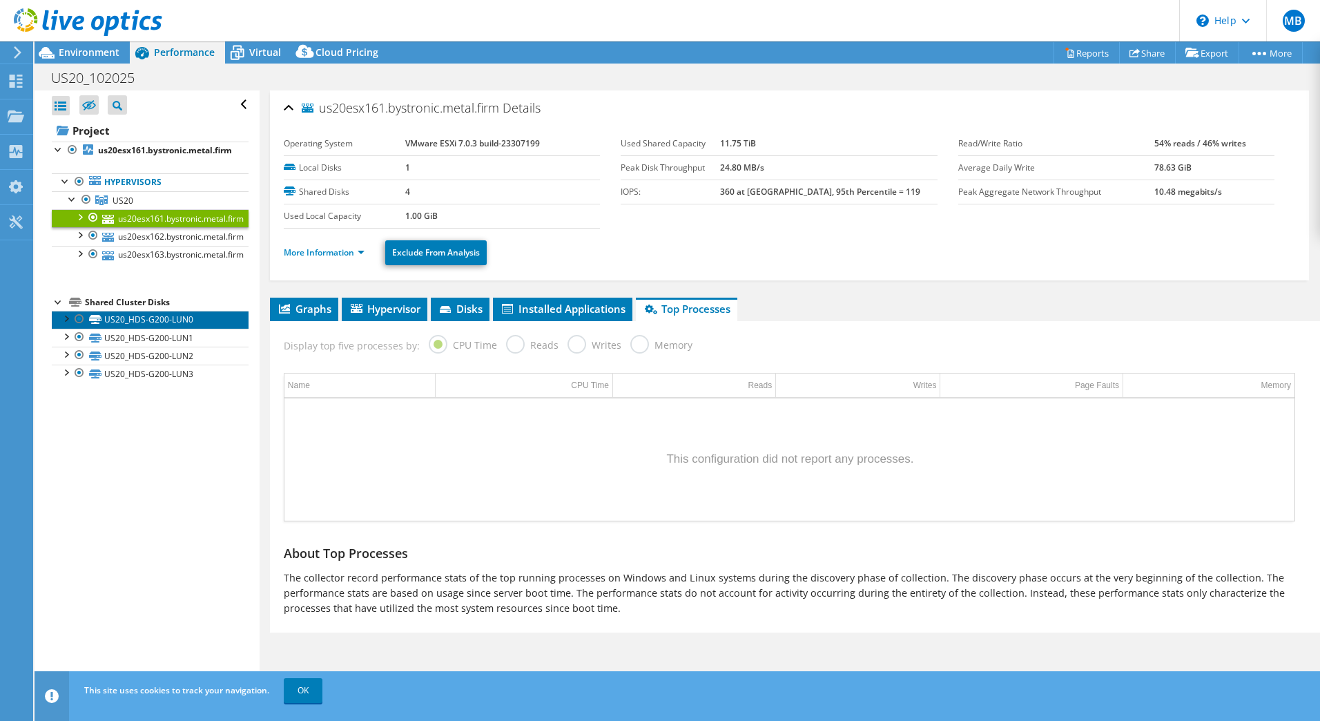
click at [128, 316] on link "US20_HDS-G200-LUN0" at bounding box center [150, 320] width 197 height 18
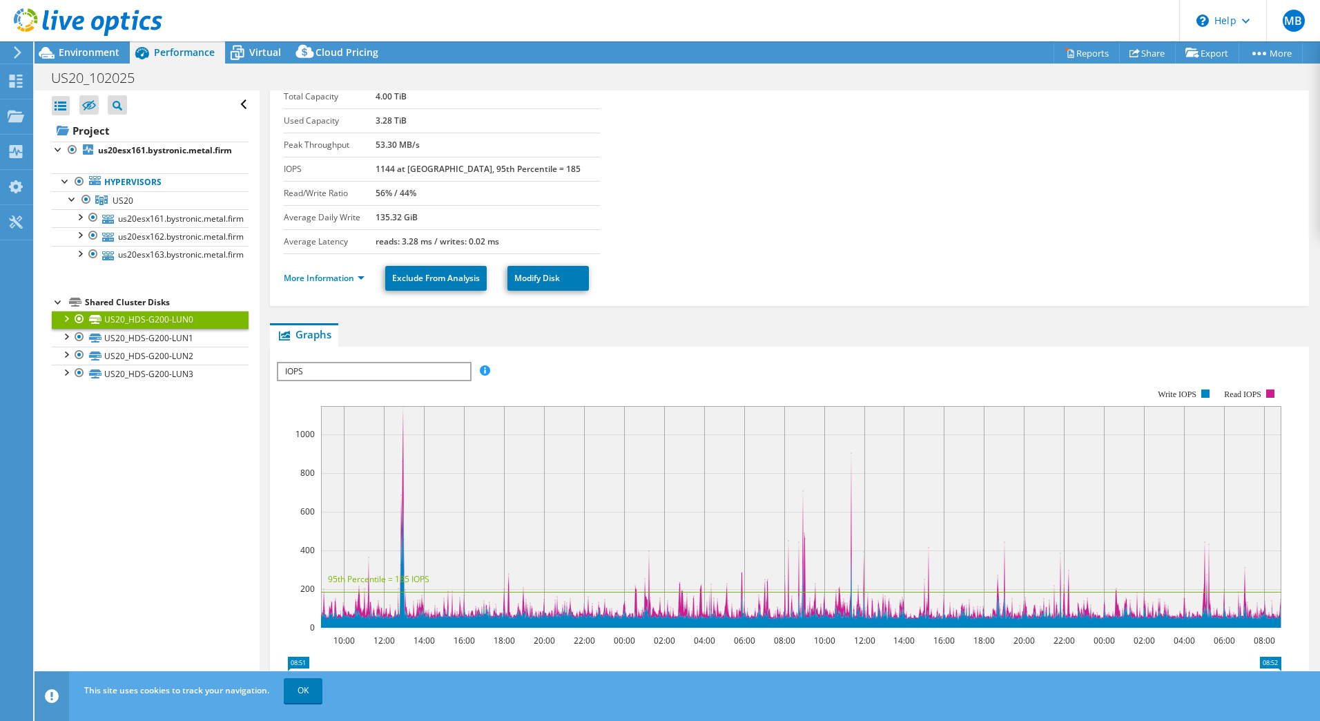
scroll to position [69, 0]
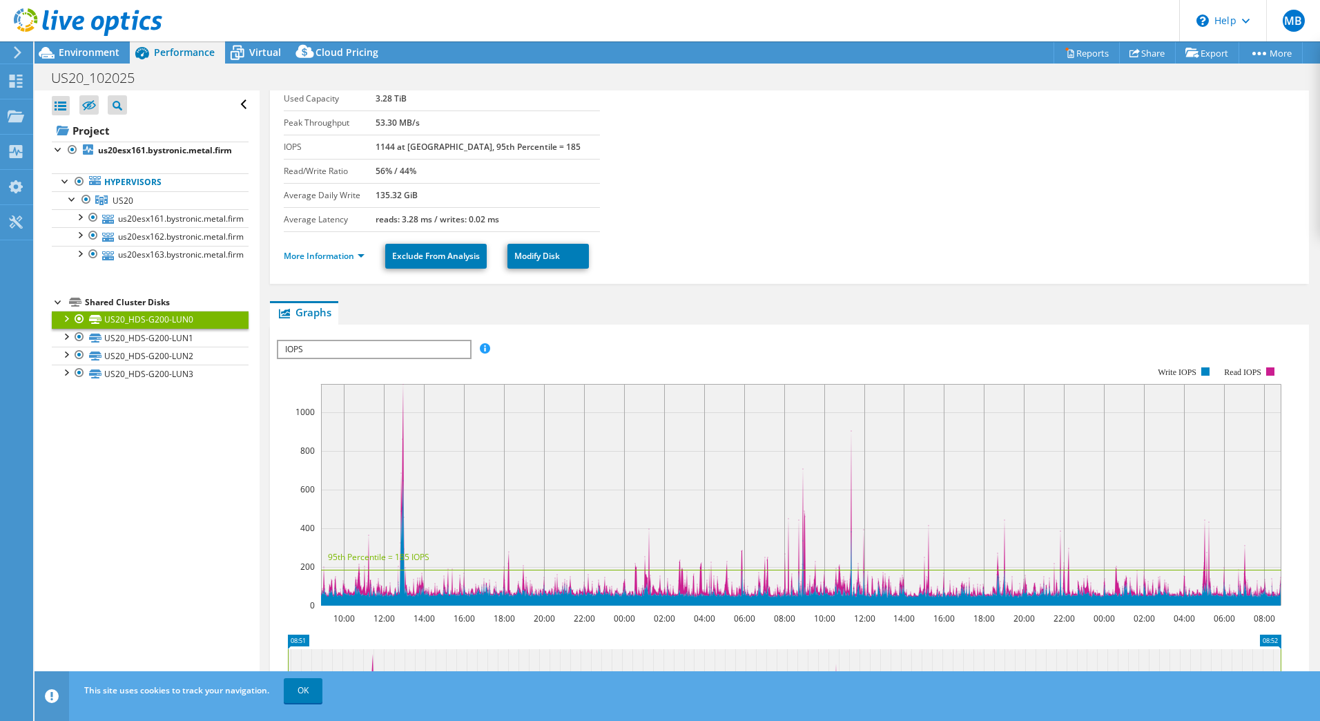
click at [443, 348] on span "IOPS" at bounding box center [373, 349] width 191 height 17
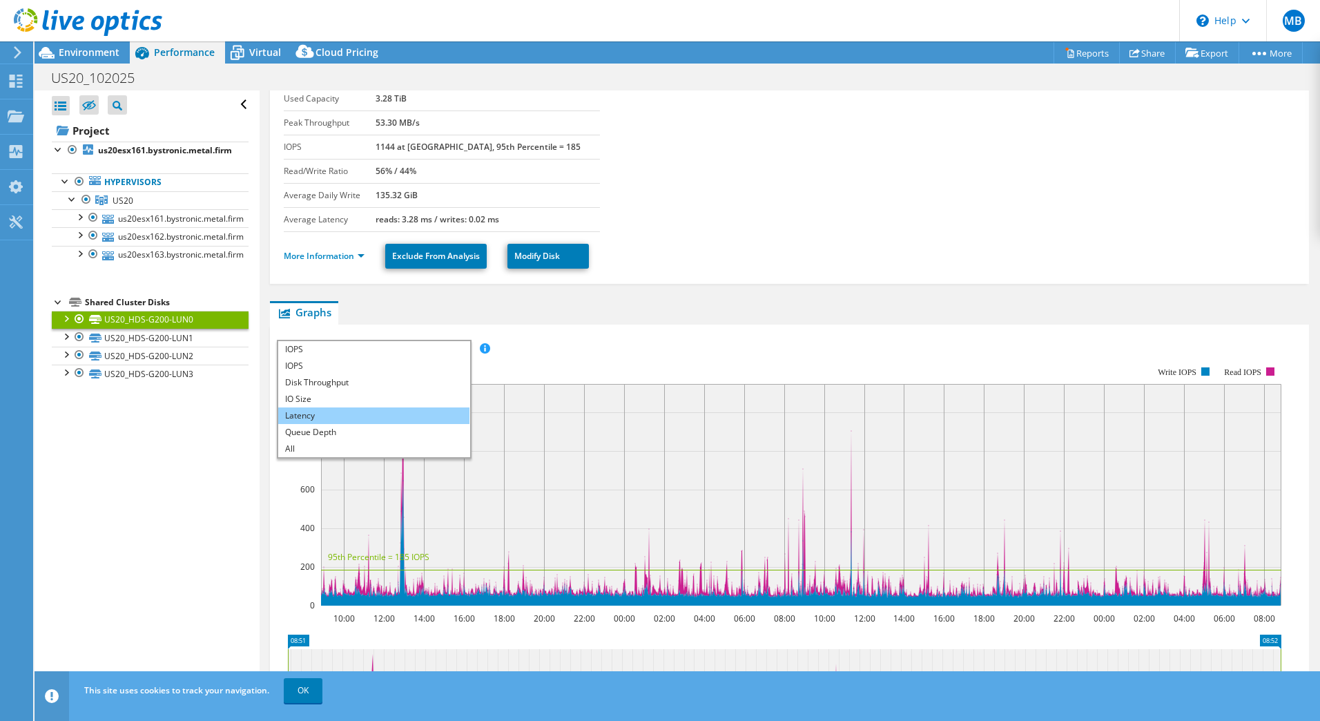
click at [389, 420] on li "Latency" at bounding box center [373, 415] width 191 height 17
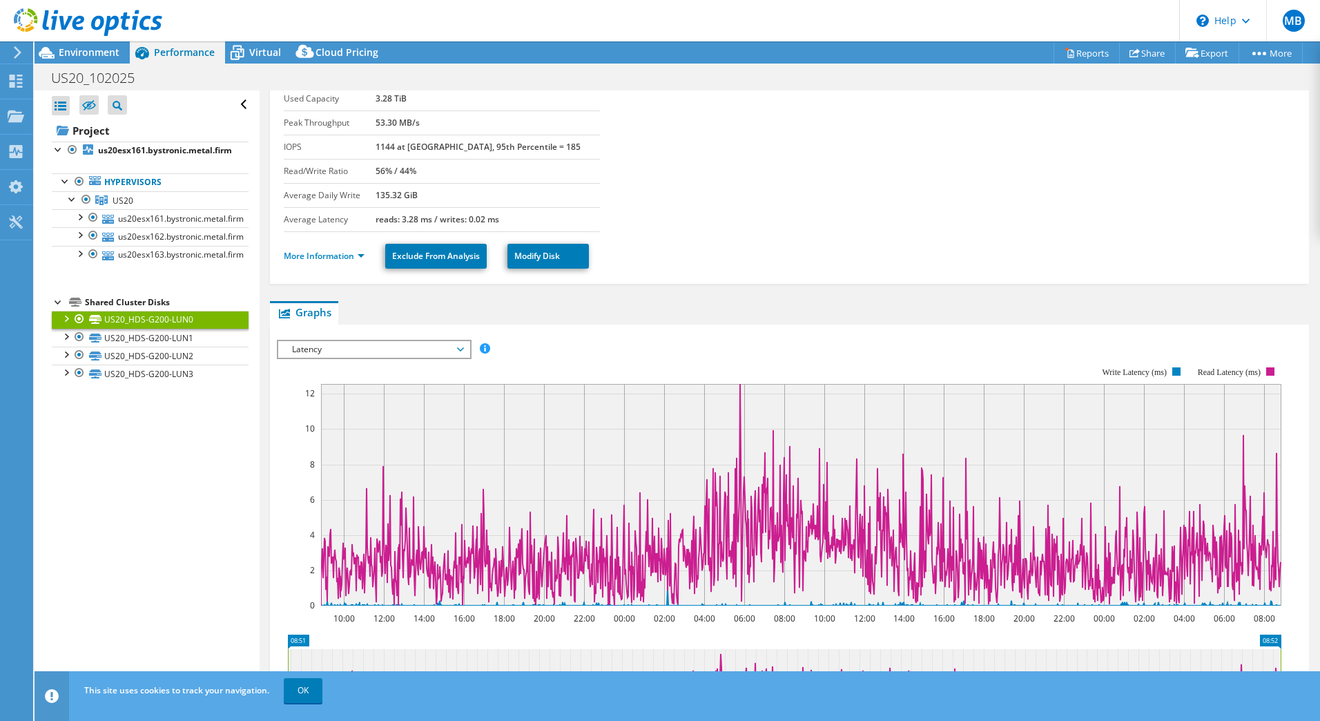
click at [458, 346] on span "Latency" at bounding box center [373, 349] width 177 height 17
click at [622, 351] on rect at bounding box center [779, 486] width 1005 height 276
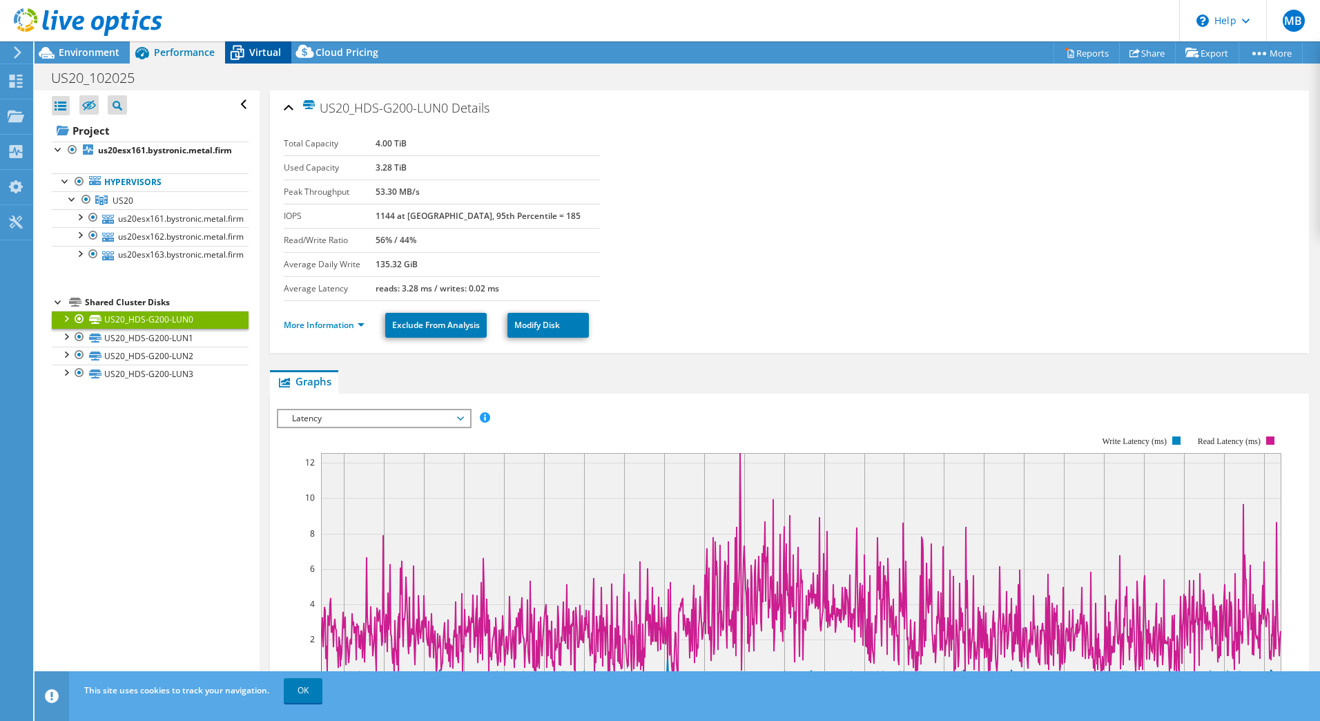
click at [271, 45] on div "Virtual" at bounding box center [258, 52] width 66 height 22
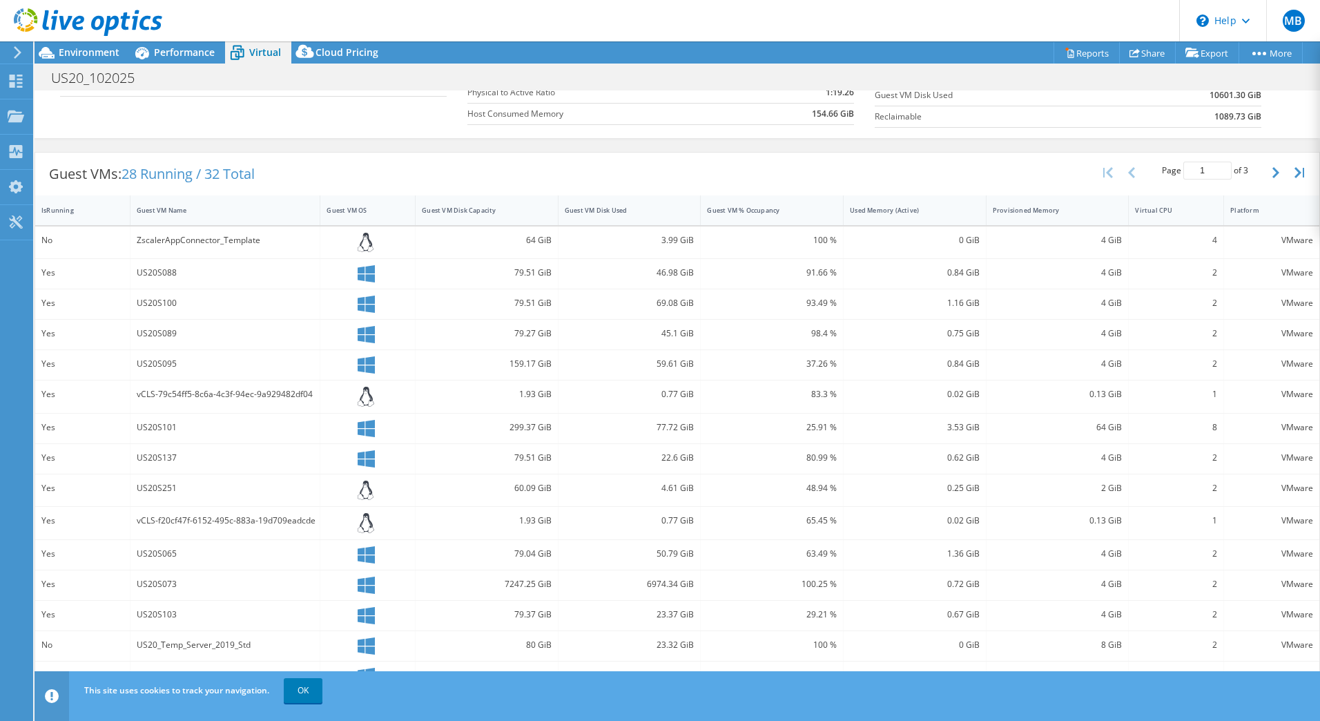
scroll to position [215, 0]
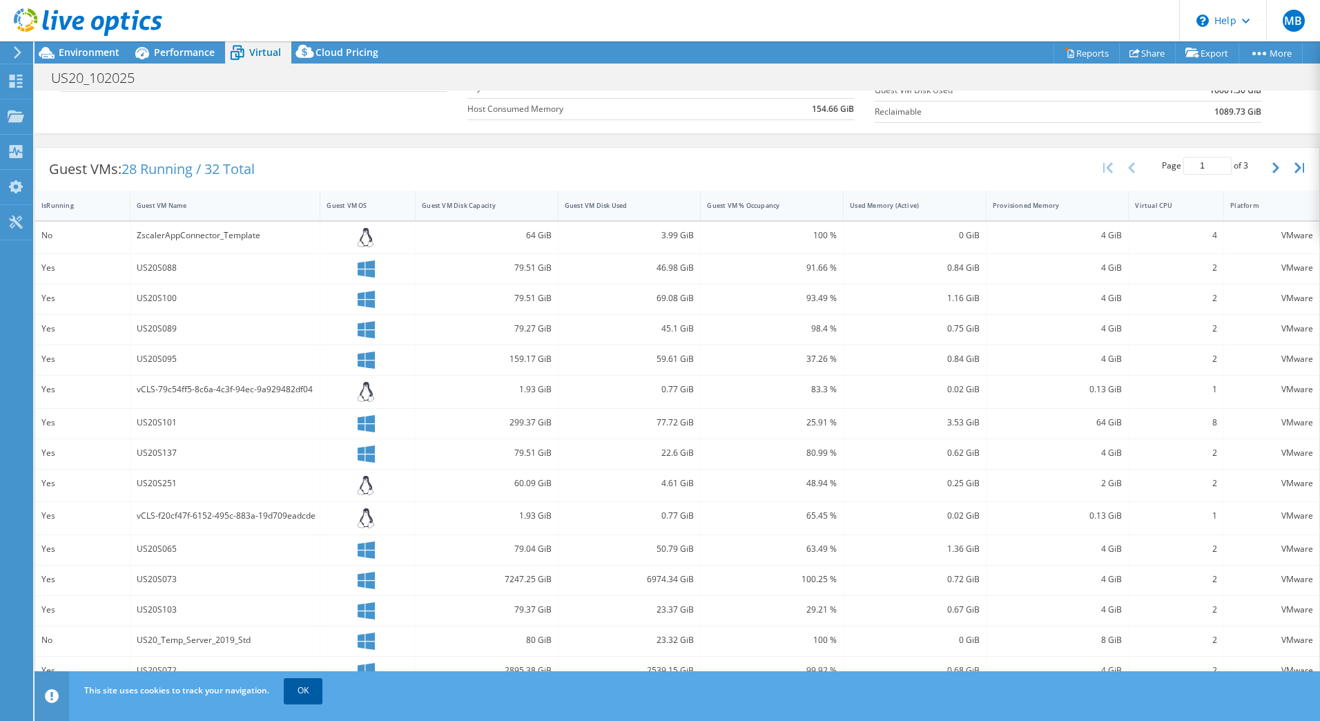
click at [289, 693] on link "OK" at bounding box center [303, 690] width 39 height 25
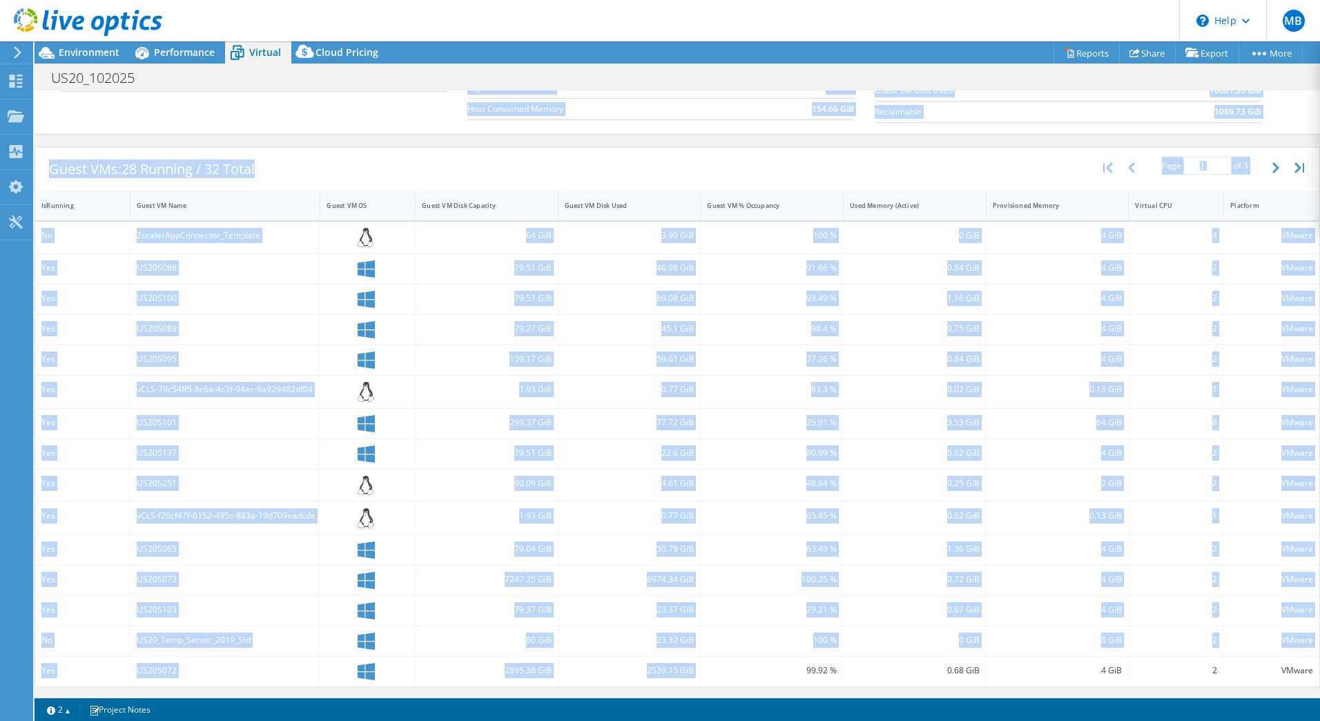
drag, startPoint x: 207, startPoint y: 694, endPoint x: 723, endPoint y: 693, distance: 515.8
click at [723, 693] on div "Project Actions Project Actions Reports Share Export vSAN ReadyNode Sizer" at bounding box center [678, 380] width 1286 height 679
click at [723, 693] on div "Guest VMs: 28 Running / 32 Total Page 1 of 3 5 rows 10 rows 20 rows 25 rows 50 …" at bounding box center [678, 417] width 1286 height 554
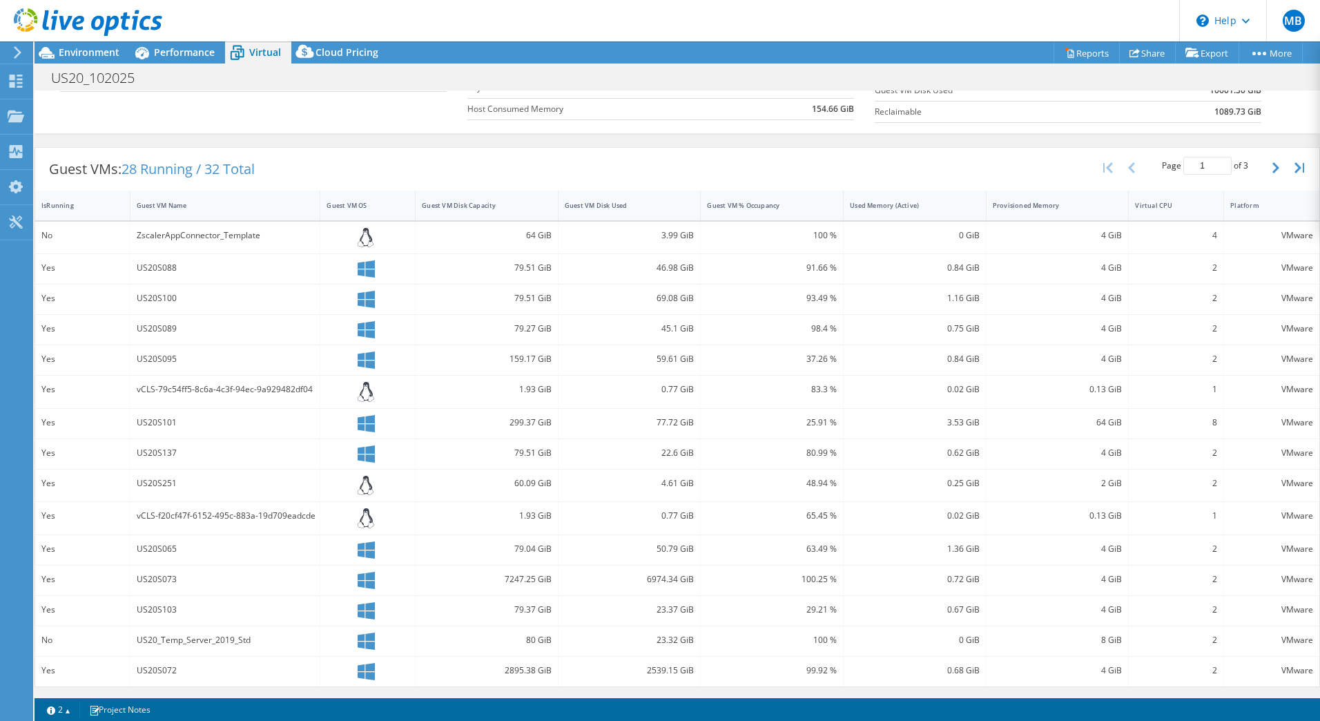
click at [164, 422] on div "US20S101" at bounding box center [225, 422] width 177 height 15
click at [364, 424] on icon at bounding box center [366, 423] width 17 height 17
click at [189, 428] on div "US20S101" at bounding box center [225, 422] width 177 height 15
click at [154, 426] on div "US20S101" at bounding box center [225, 422] width 177 height 15
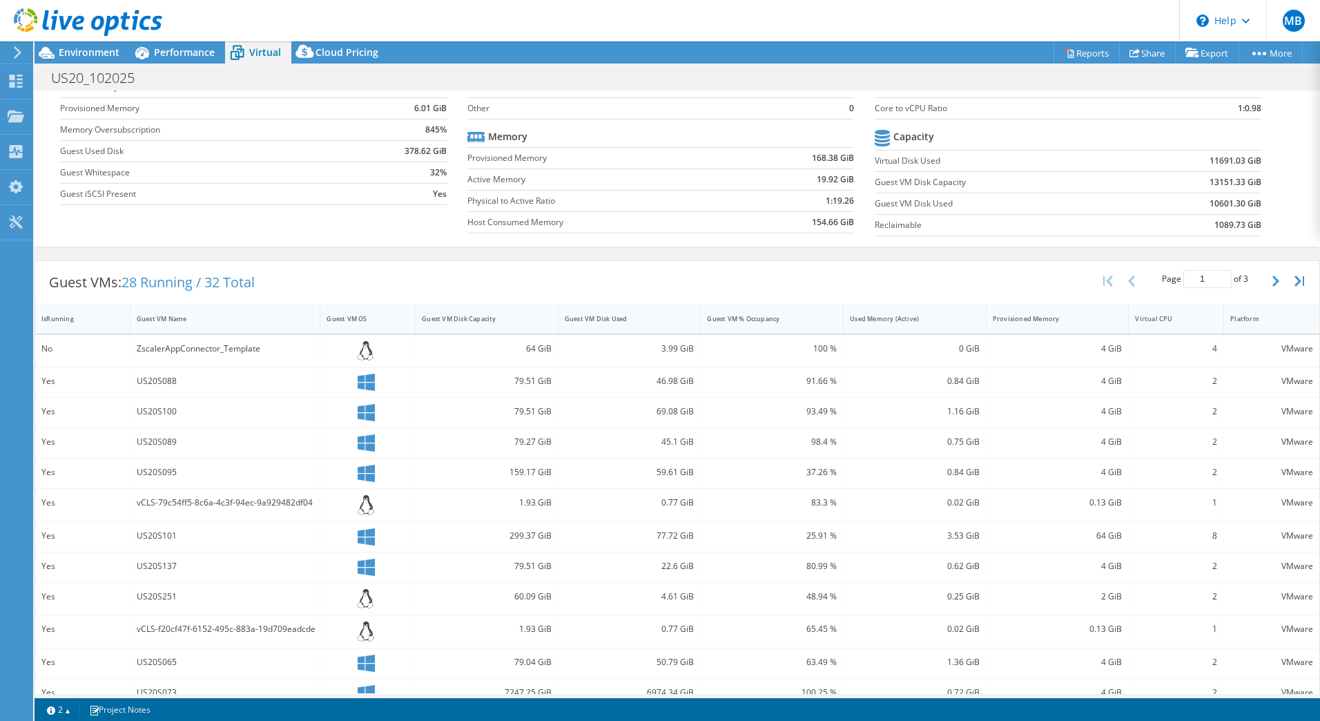
scroll to position [0, 0]
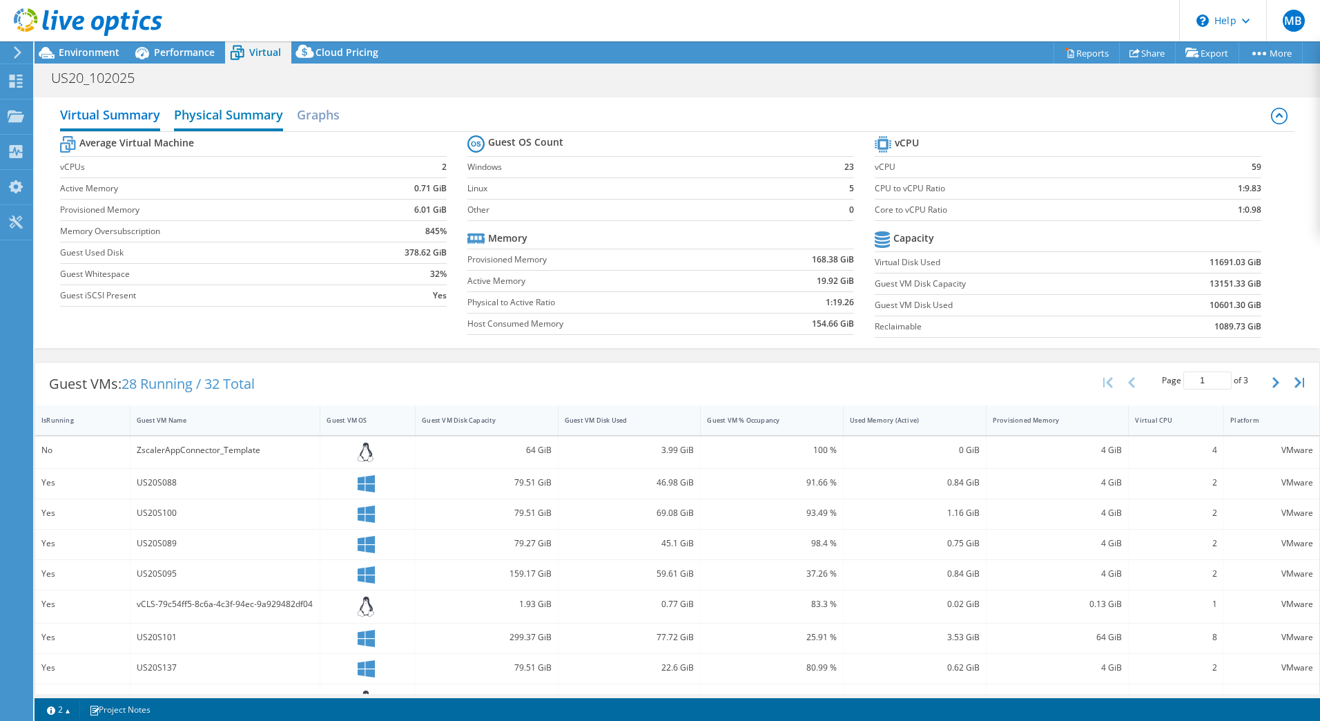
click at [218, 113] on h2 "Physical Summary" at bounding box center [228, 116] width 109 height 30
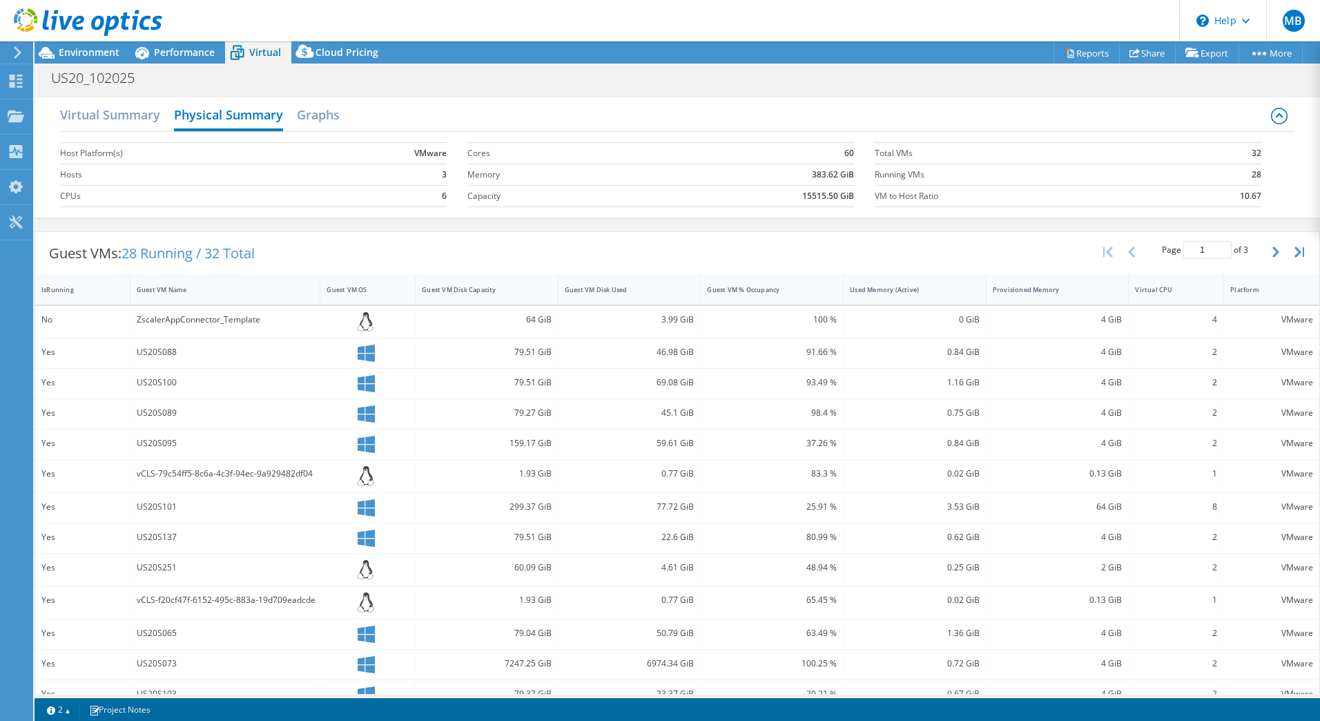
click at [175, 465] on div "vCLS-79c54ff5-8c6a-4c3f-94ec-9a929482df04" at bounding box center [226, 476] width 191 height 32
click at [61, 469] on div "Yes" at bounding box center [82, 473] width 82 height 15
click at [1224, 432] on div "VMware" at bounding box center [1271, 445] width 95 height 30
click at [1272, 247] on button "button" at bounding box center [1277, 252] width 23 height 26
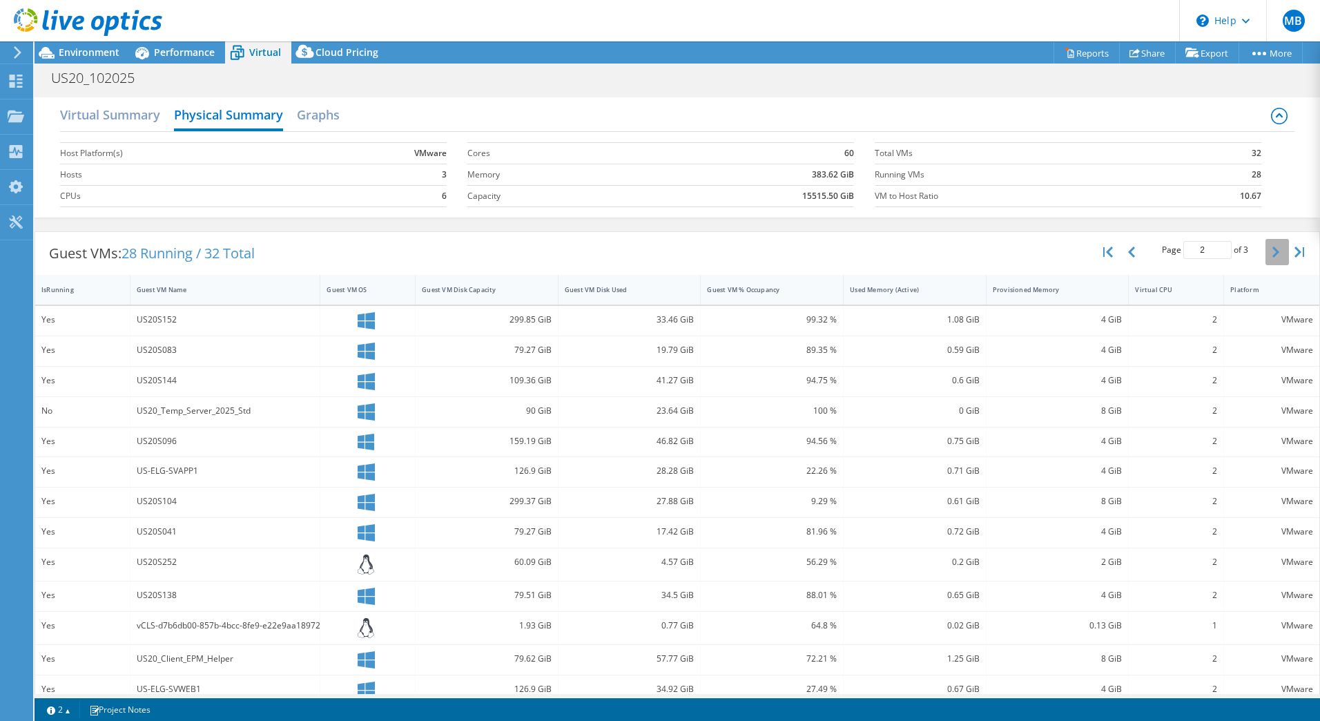
click at [1272, 247] on button "button" at bounding box center [1277, 252] width 23 height 26
type input "3"
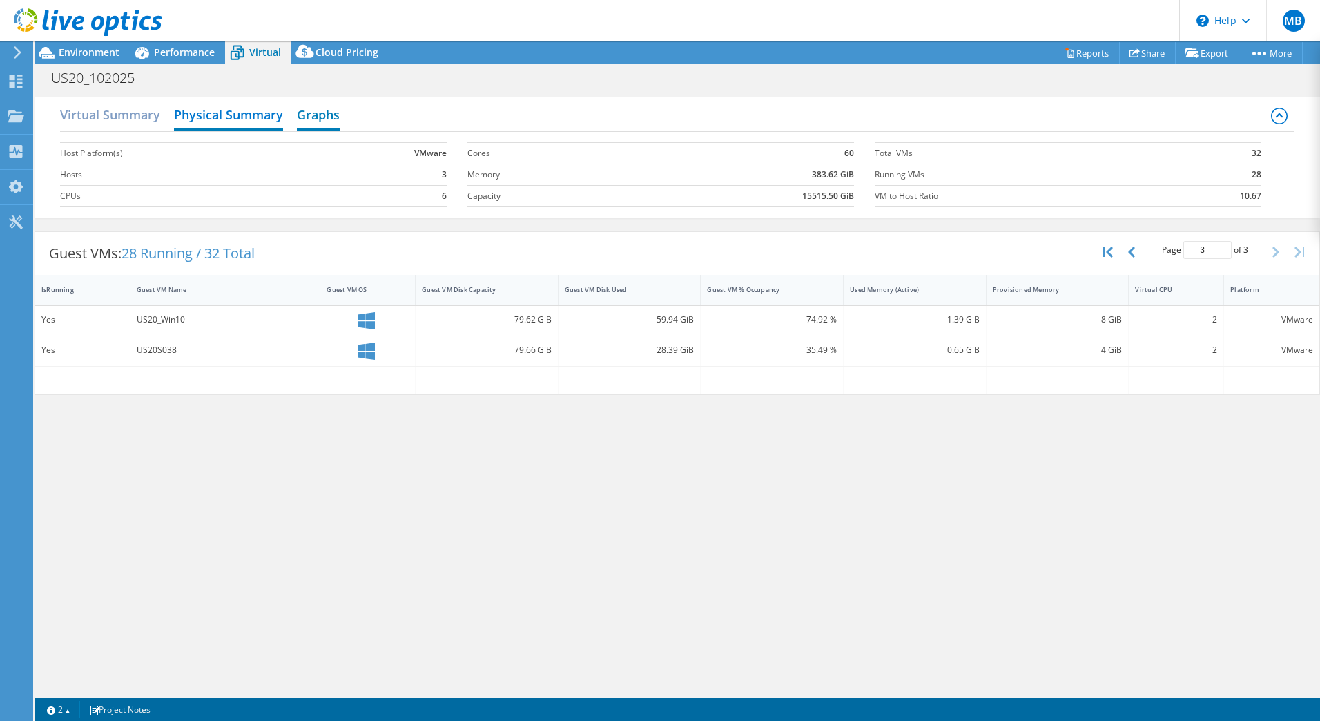
click at [328, 111] on h2 "Graphs" at bounding box center [318, 116] width 43 height 30
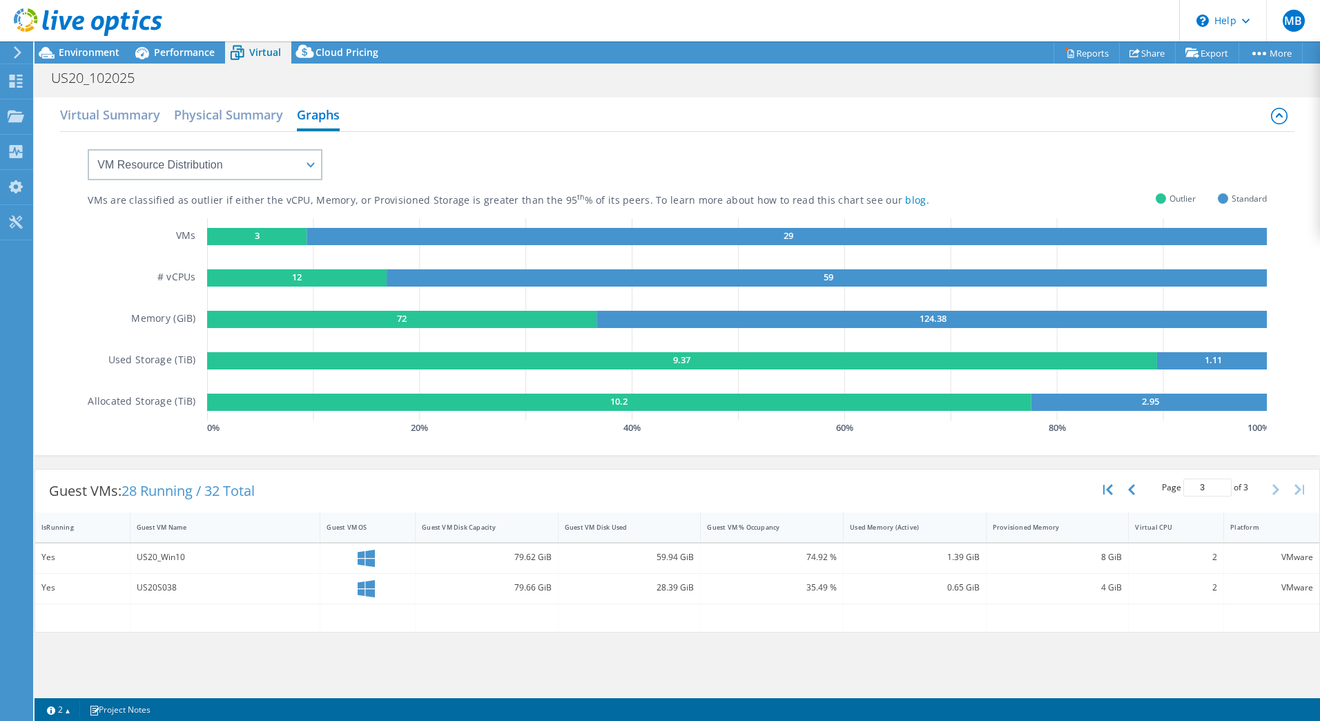
drag, startPoint x: 291, startPoint y: 223, endPoint x: 105, endPoint y: 232, distance: 186.0
click at [100, 235] on div "VMs # vCPUs Memory (GiB) Used Storage (TiB) Allocated Storage (TiB)" at bounding box center [147, 328] width 119 height 220
click at [251, 171] on select "VM Resource Distribution Provisioning Contrast Over Provisioning" at bounding box center [205, 164] width 235 height 31
click at [254, 234] on text "3" at bounding box center [256, 235] width 5 height 12
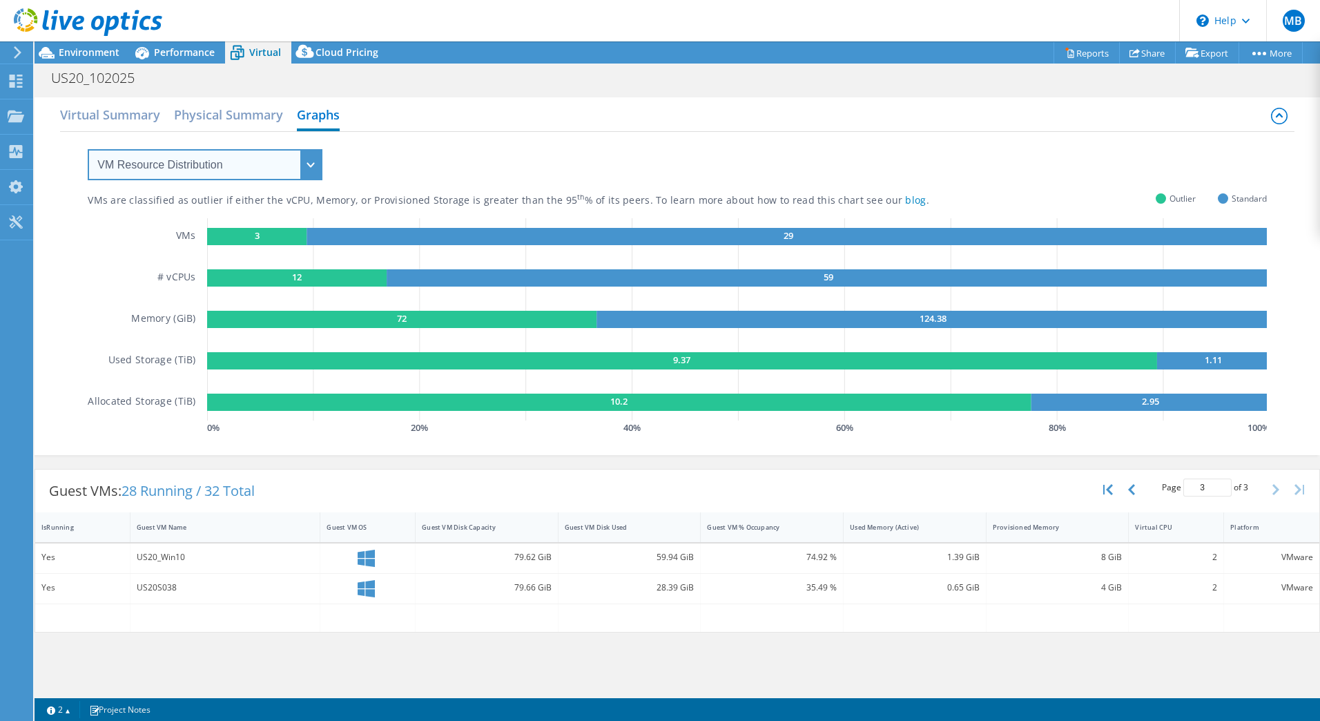
click at [270, 158] on select "VM Resource Distribution Provisioning Contrast Over Provisioning" at bounding box center [205, 164] width 235 height 31
click at [88, 149] on select "VM Resource Distribution Provisioning Contrast Over Provisioning" at bounding box center [205, 164] width 235 height 31
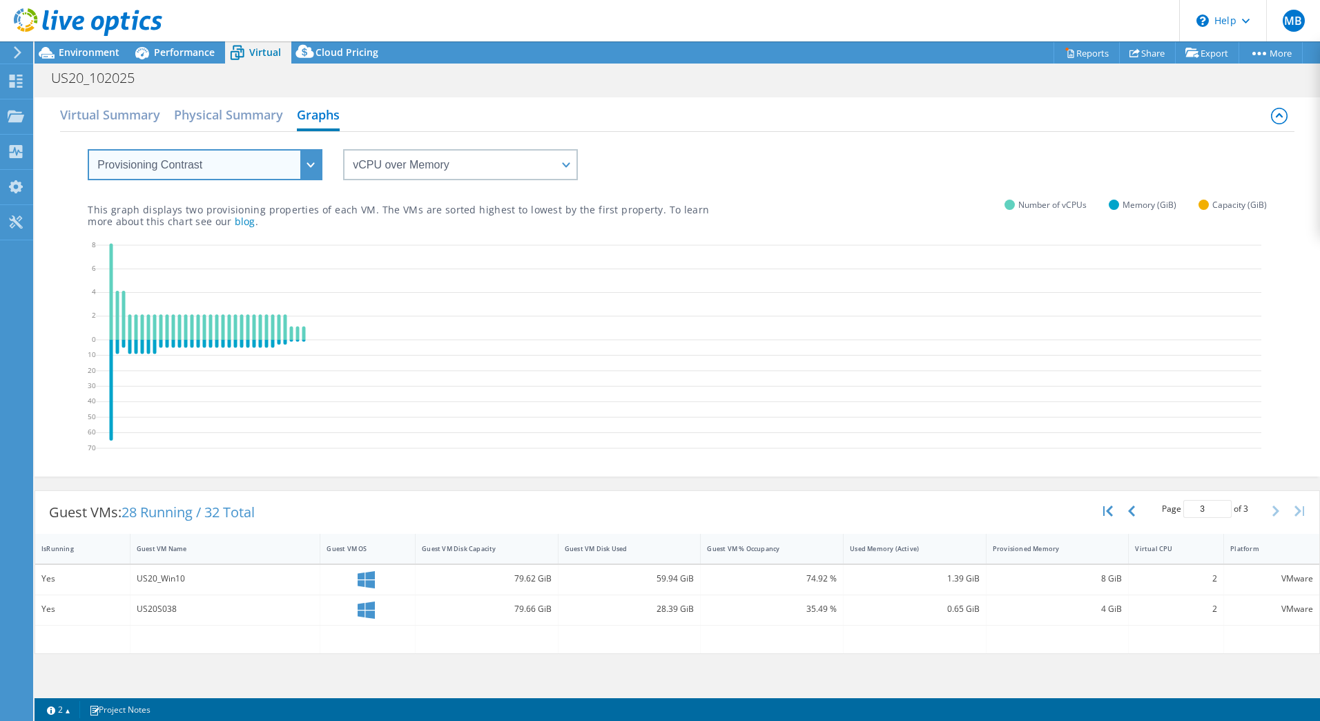
click at [248, 162] on select "VM Resource Distribution Provisioning Contrast Over Provisioning" at bounding box center [205, 164] width 235 height 31
select select "Over Provisioning"
click at [88, 149] on select "VM Resource Distribution Provisioning Contrast Over Provisioning" at bounding box center [205, 164] width 235 height 31
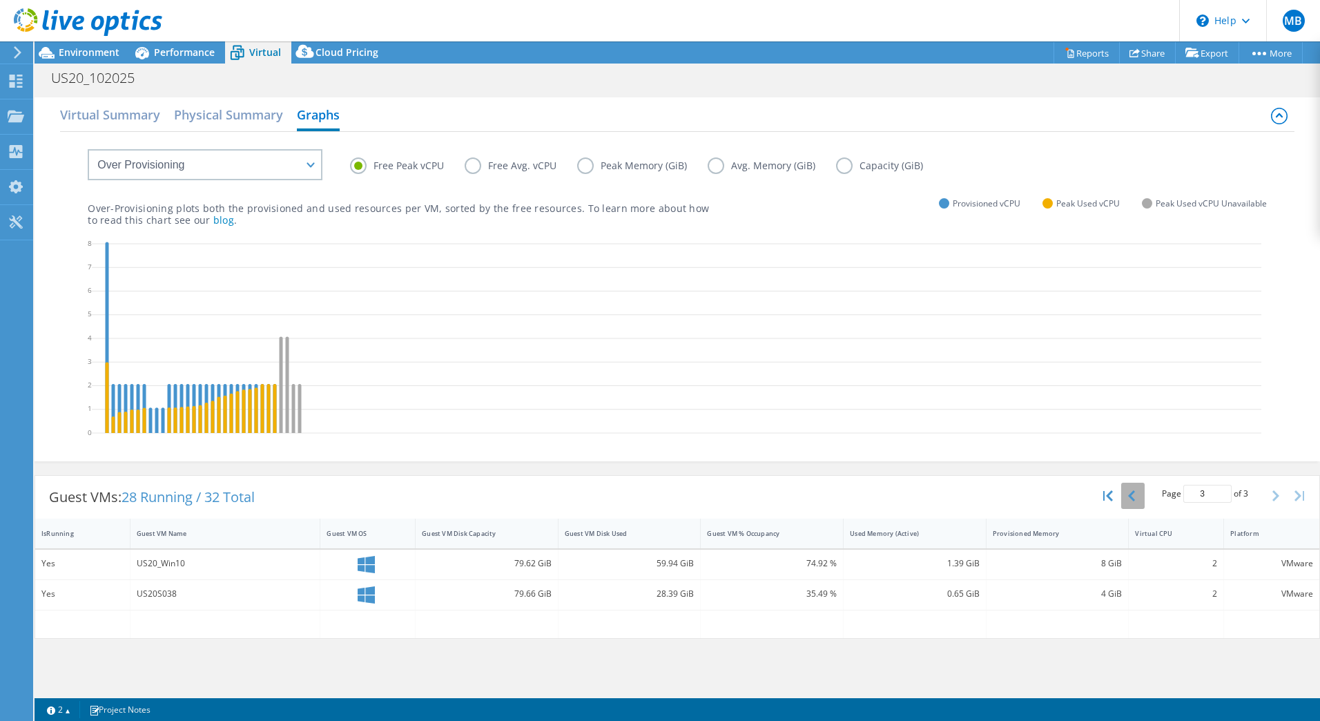
click at [1138, 503] on button "button" at bounding box center [1132, 496] width 23 height 26
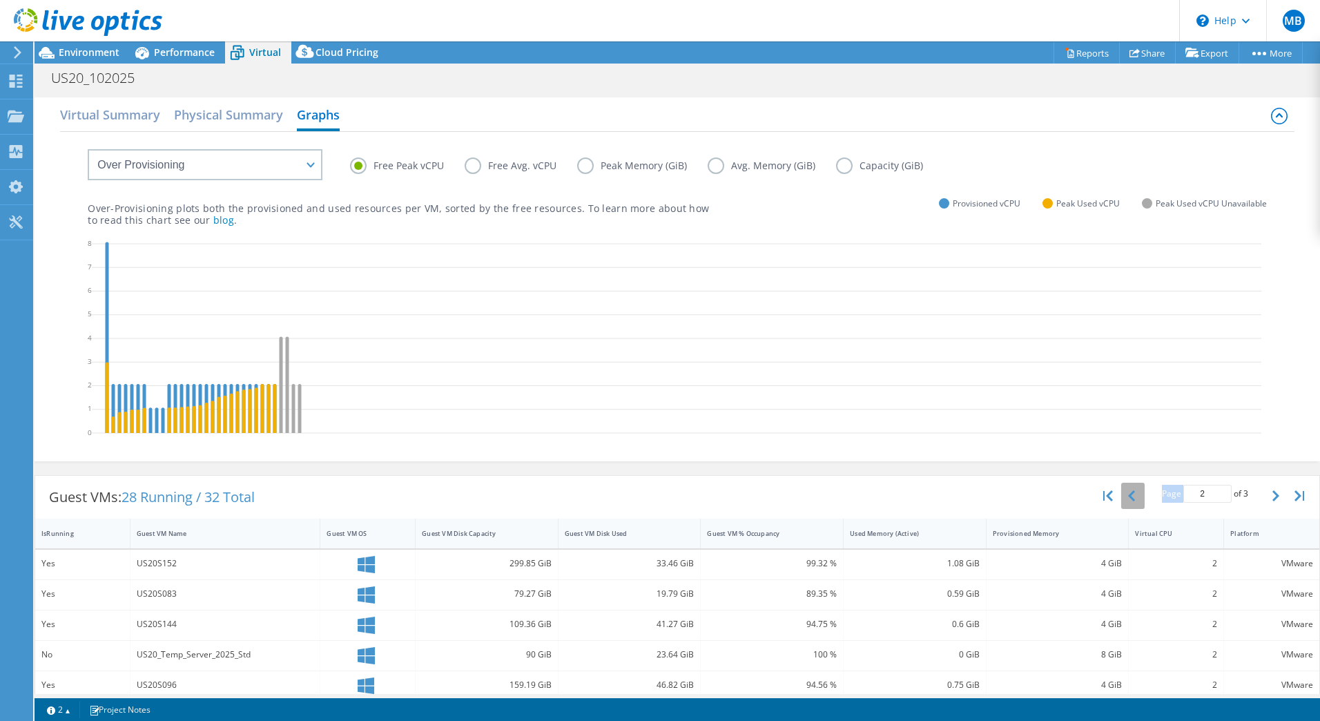
click at [1145, 503] on div "Page 2 of 3 5 rows 10 rows 20 rows 25 rows 50 rows 100 rows" at bounding box center [1205, 496] width 121 height 26
drag, startPoint x: 1138, startPoint y: 503, endPoint x: 1117, endPoint y: 492, distance: 23.8
click at [1128, 492] on icon "button" at bounding box center [1131, 495] width 7 height 11
type input "1"
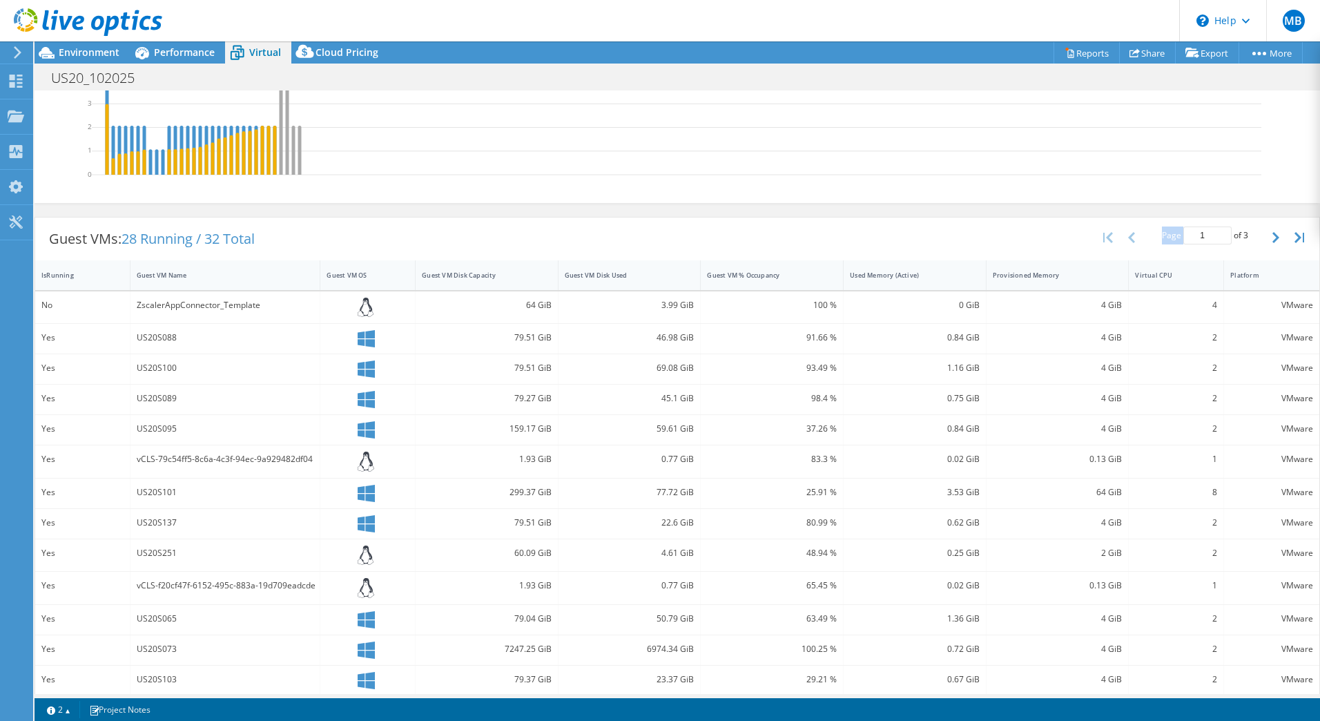
scroll to position [190, 0]
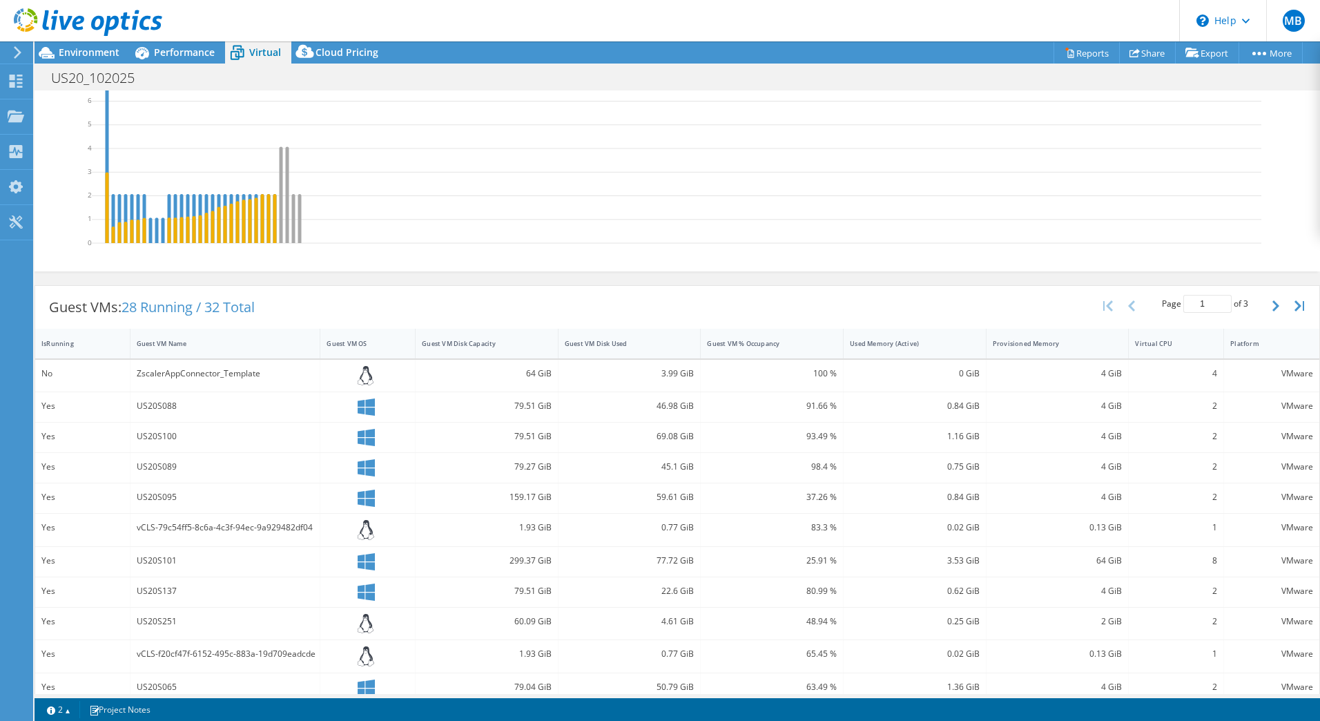
click at [789, 496] on div "37.26 %" at bounding box center [772, 497] width 130 height 15
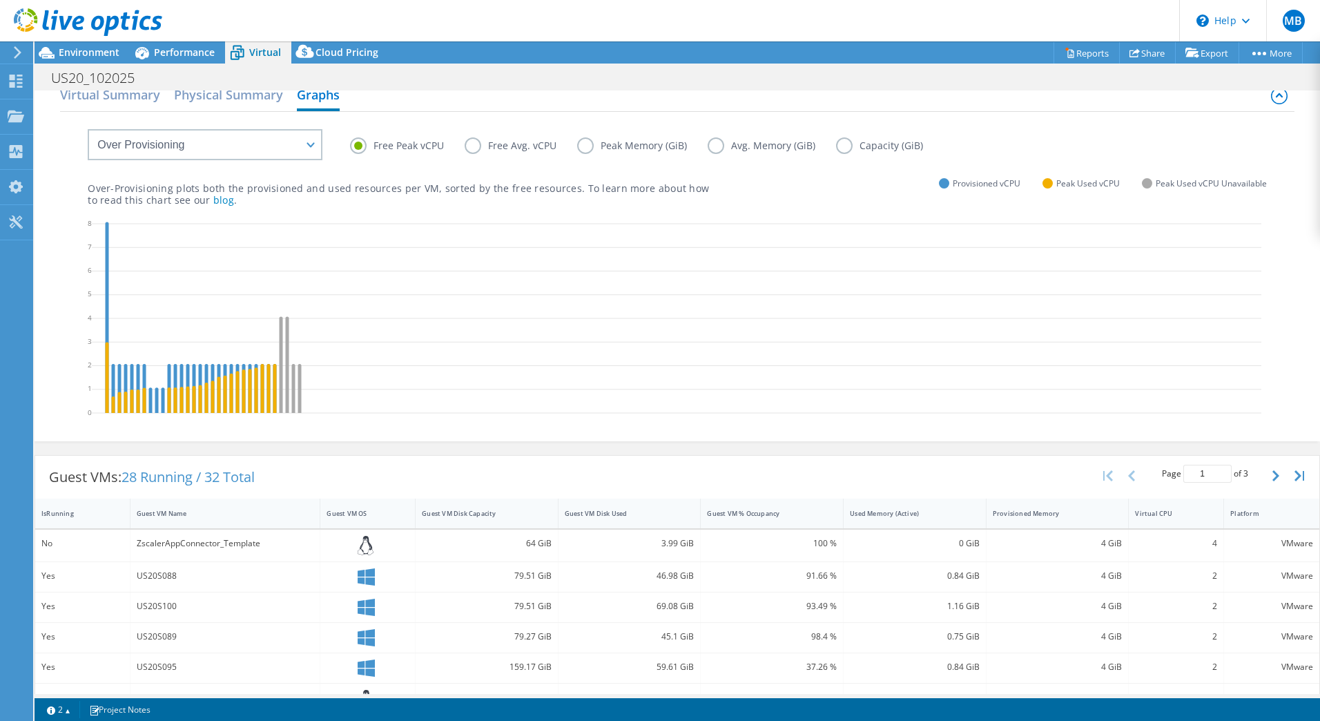
scroll to position [0, 0]
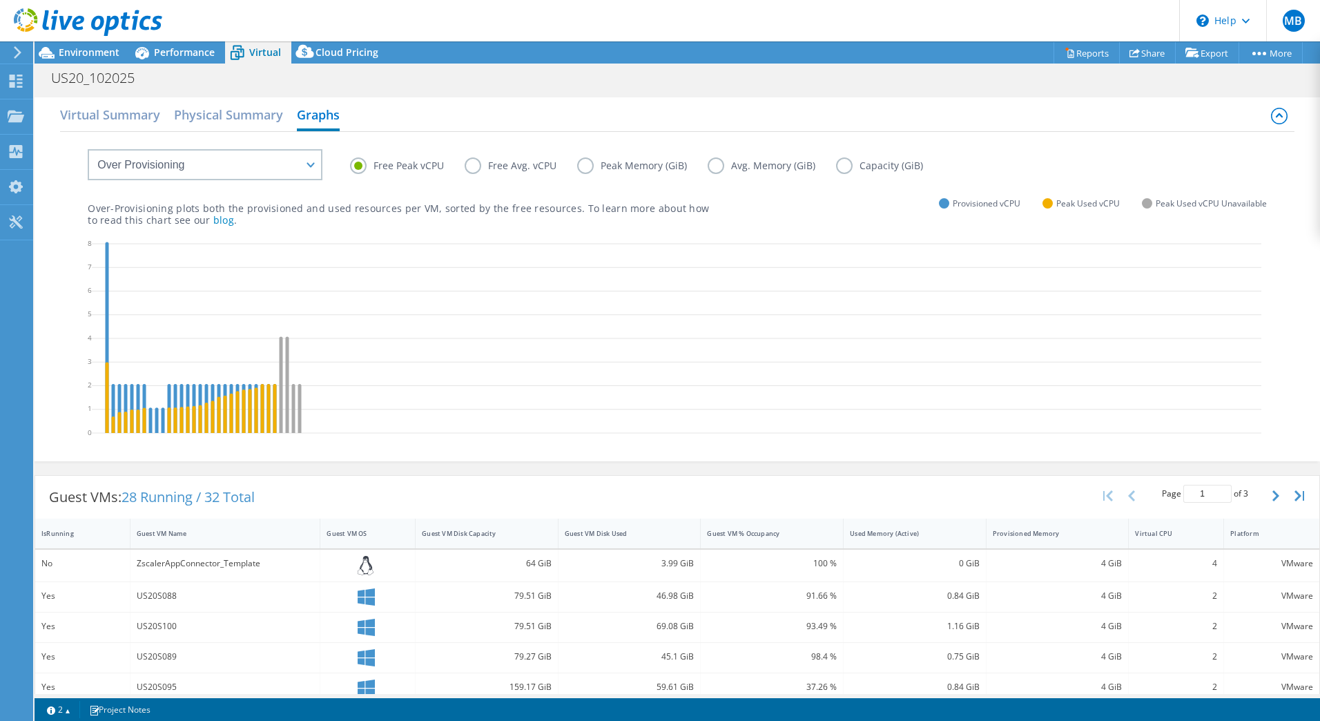
click at [597, 168] on label "Peak Memory (GiB)" at bounding box center [642, 165] width 131 height 17
click at [0, 0] on input "Peak Memory (GiB)" at bounding box center [0, 0] width 0 height 0
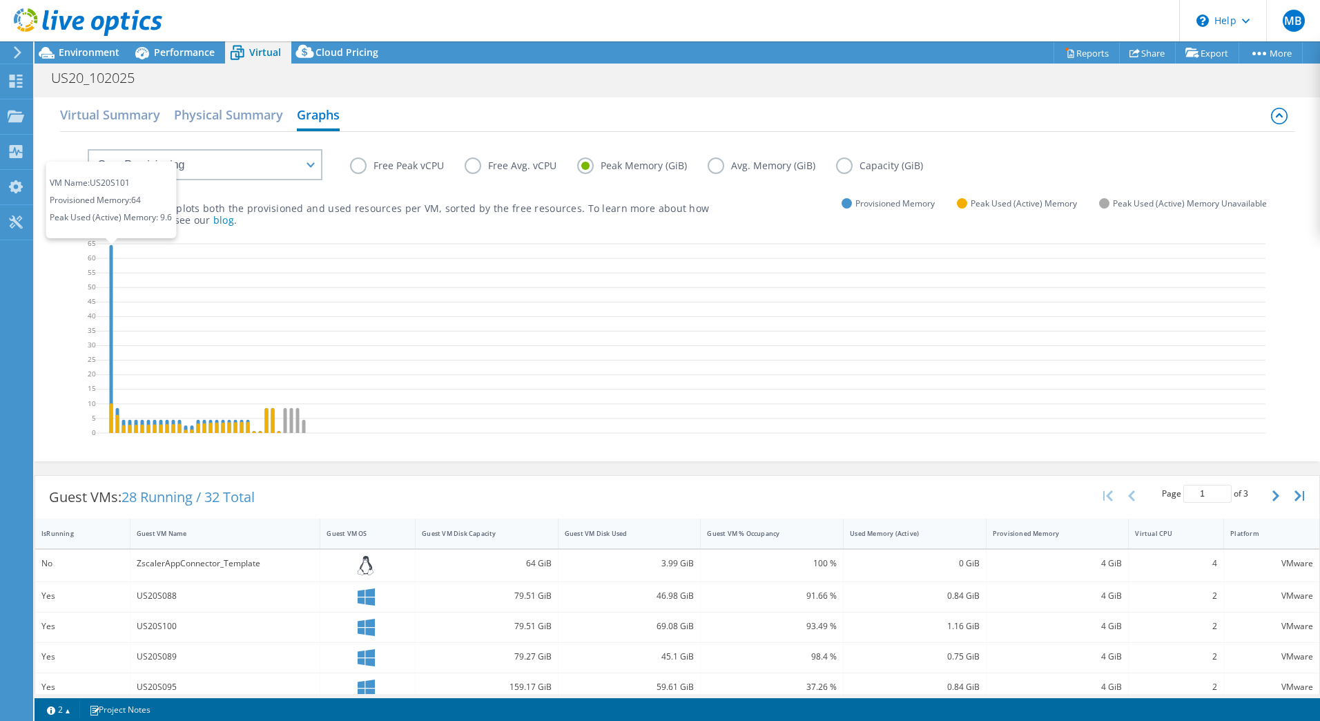
drag, startPoint x: 111, startPoint y: 282, endPoint x: 72, endPoint y: 309, distance: 47.3
click at [72, 308] on div "Free Peak vCPU Free Avg. vCPU Peak Memory (GiB) Avg. Memory (GiB) Capacity (GiB…" at bounding box center [677, 295] width 1235 height 326
click at [753, 165] on label "Avg. Memory (GiB)" at bounding box center [772, 165] width 128 height 17
click at [0, 0] on input "Avg. Memory (GiB)" at bounding box center [0, 0] width 0 height 0
click at [850, 162] on label "Capacity (GiB)" at bounding box center [890, 165] width 108 height 17
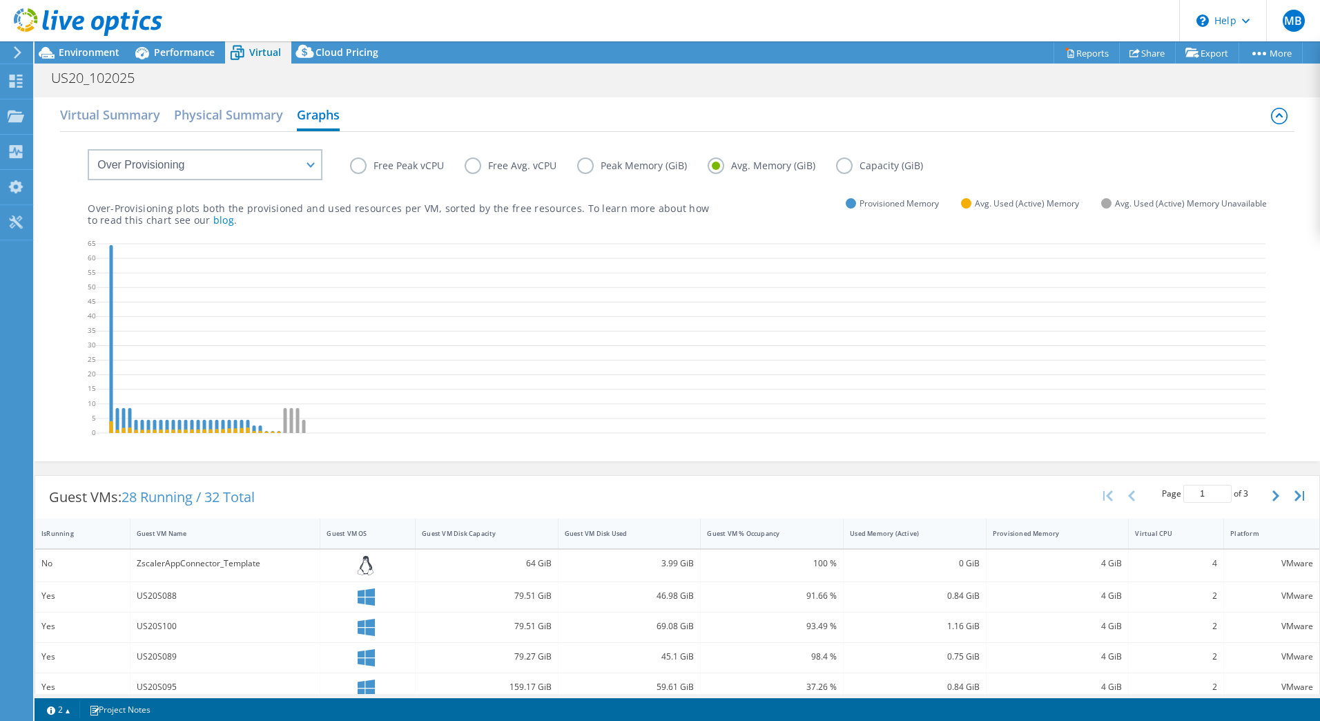
click at [0, 0] on input "Capacity (GiB)" at bounding box center [0, 0] width 0 height 0
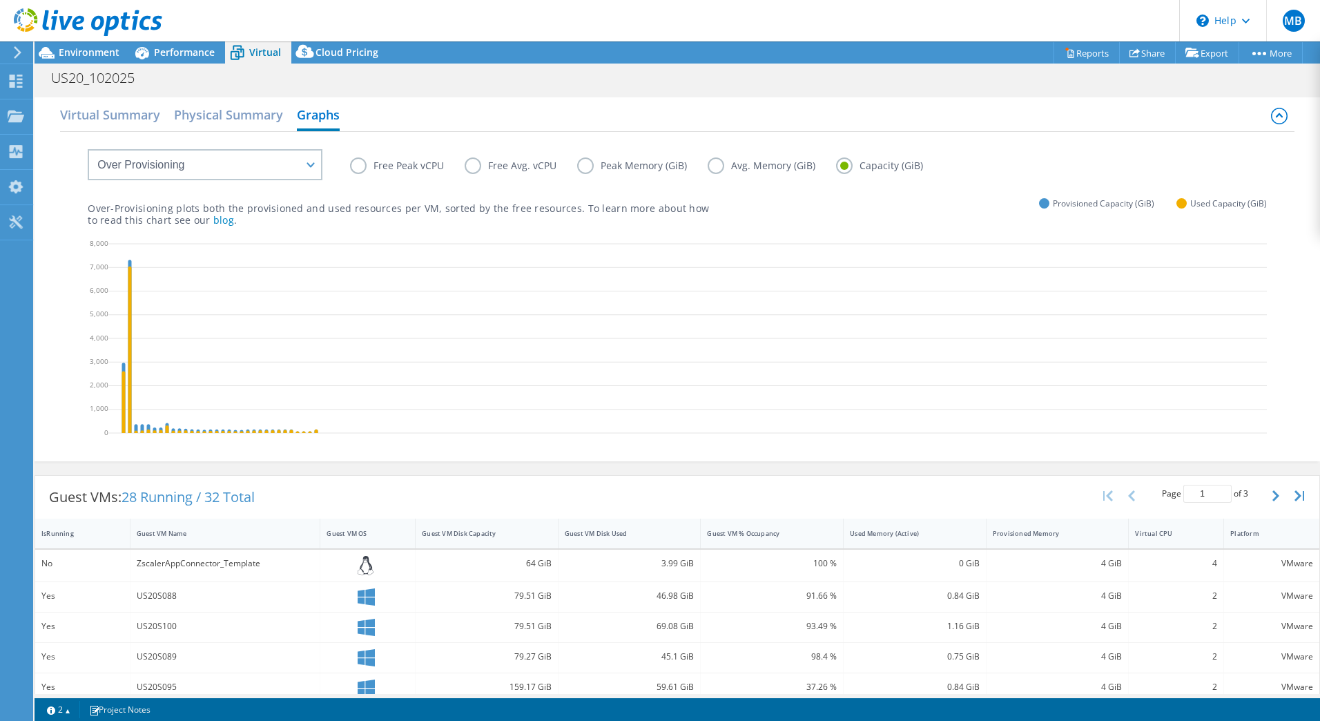
click at [793, 168] on label "Avg. Memory (GiB)" at bounding box center [772, 165] width 128 height 17
click at [0, 0] on input "Avg. Memory (GiB)" at bounding box center [0, 0] width 0 height 0
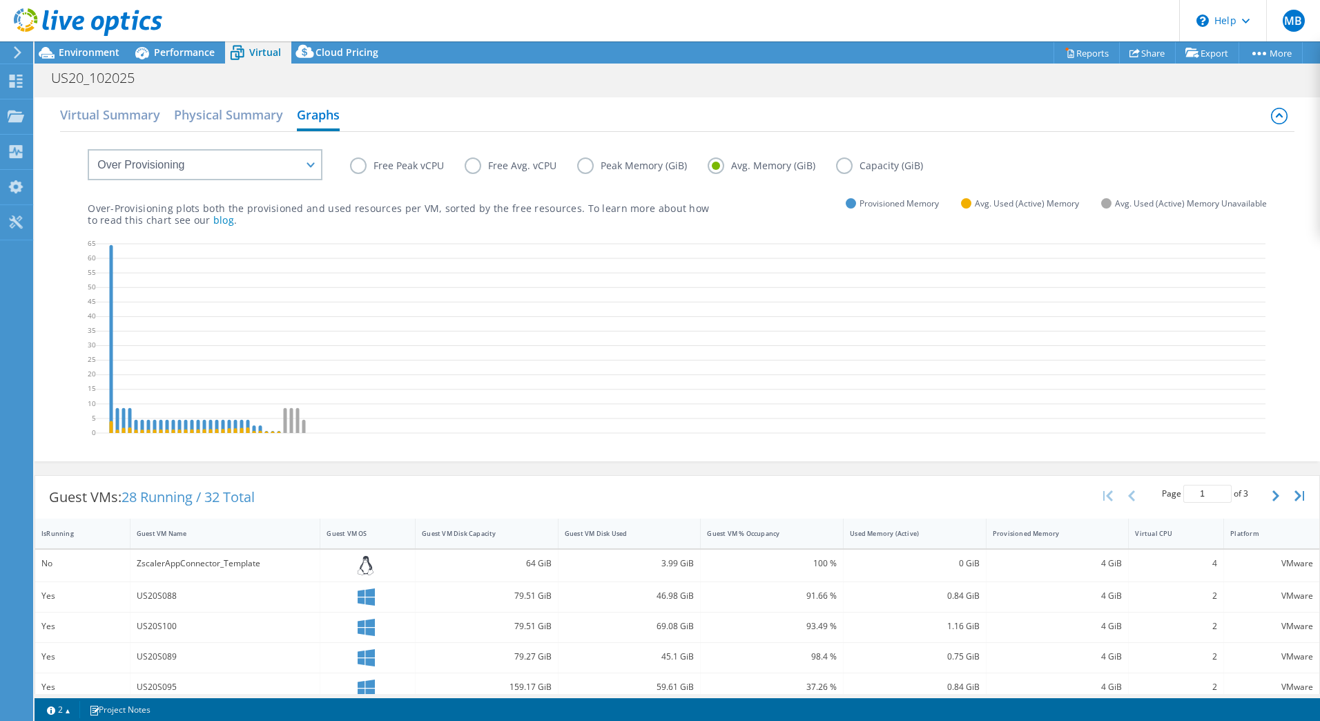
click at [661, 168] on label "Peak Memory (GiB)" at bounding box center [642, 165] width 131 height 17
click at [0, 0] on input "Peak Memory (GiB)" at bounding box center [0, 0] width 0 height 0
